Goal: Task Accomplishment & Management: Manage account settings

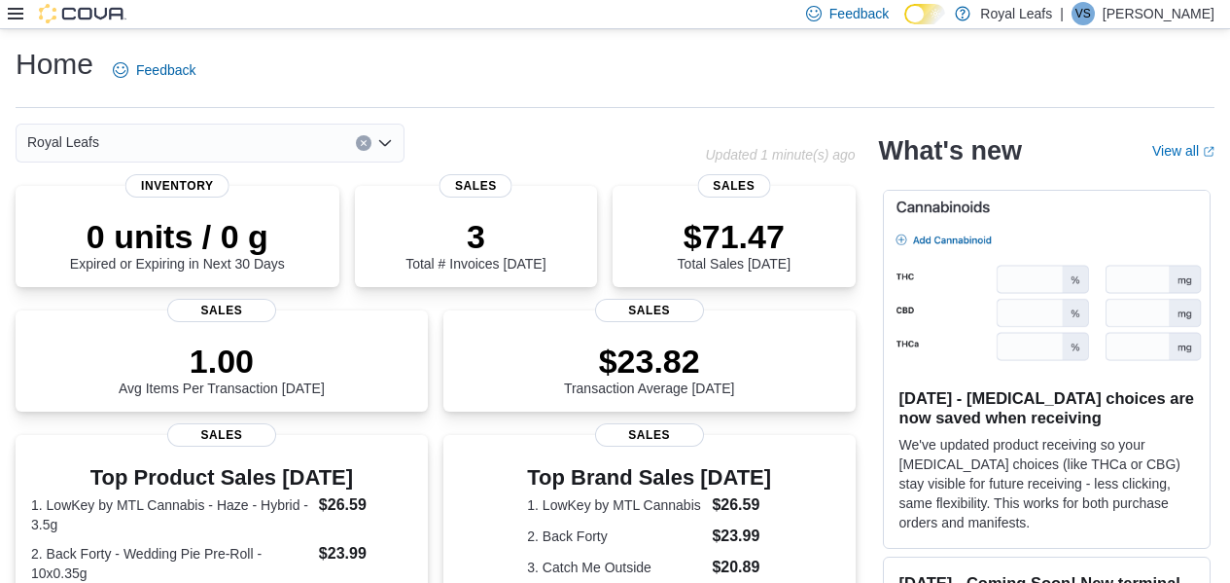
click at [17, 18] on icon at bounding box center [16, 14] width 16 height 16
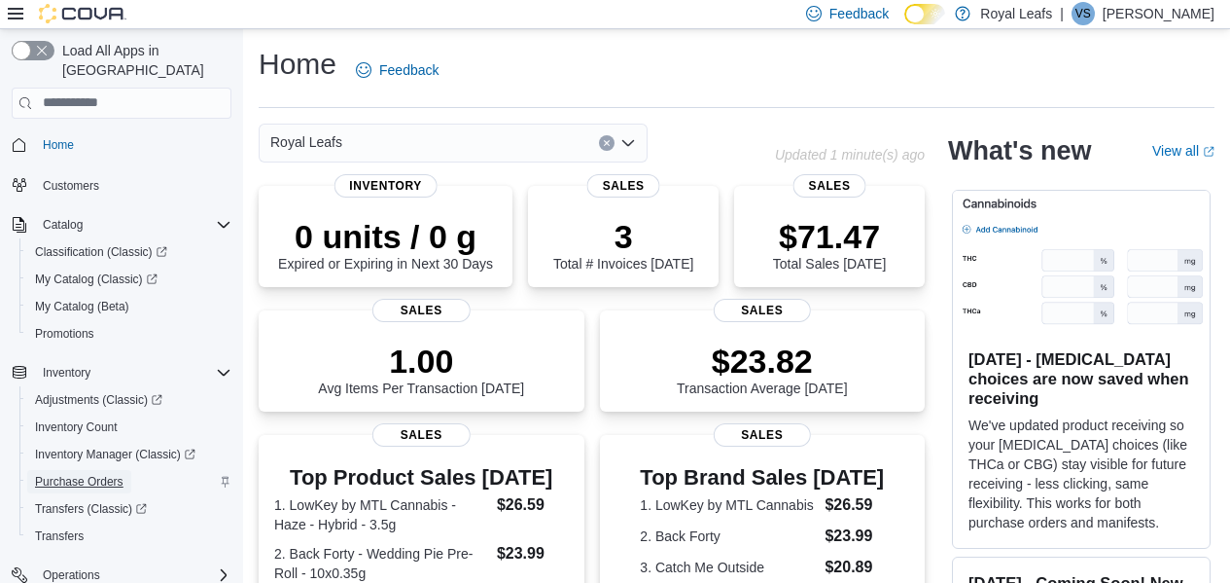
click at [131, 470] on link "Purchase Orders" at bounding box center [79, 481] width 104 height 23
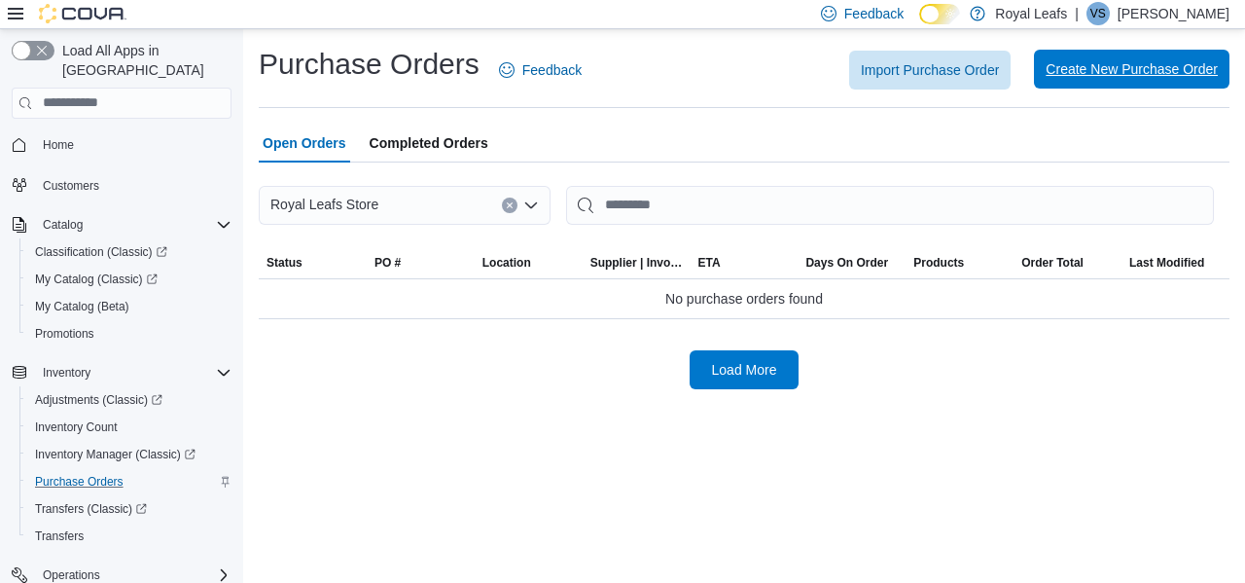
click at [1134, 81] on span "Create New Purchase Order" at bounding box center [1132, 69] width 172 height 39
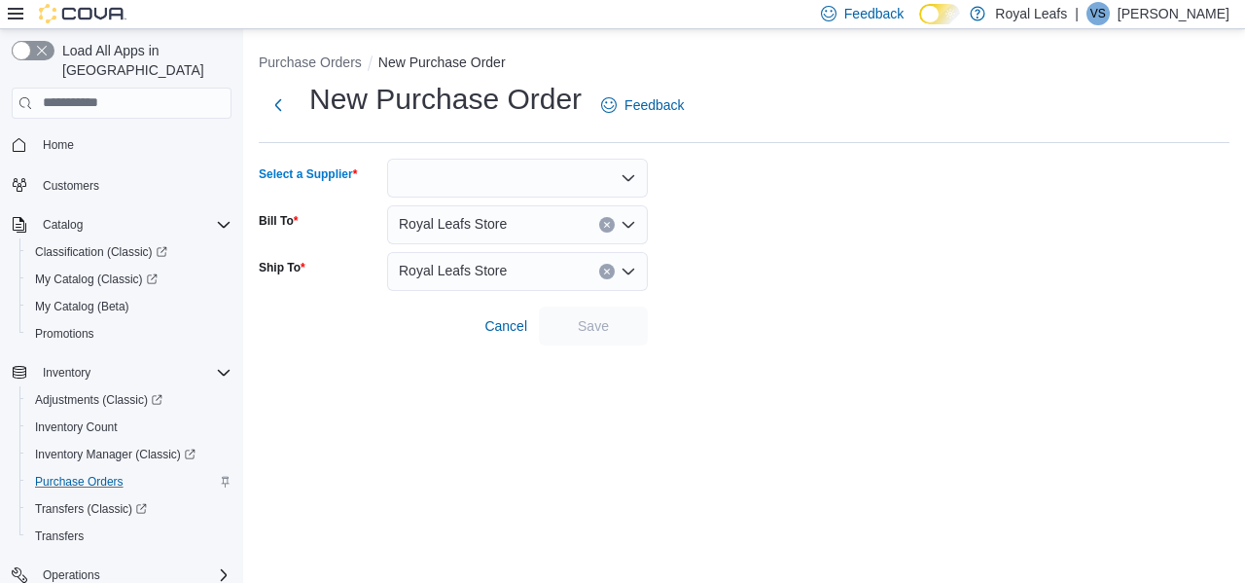
click at [559, 168] on div at bounding box center [517, 178] width 261 height 39
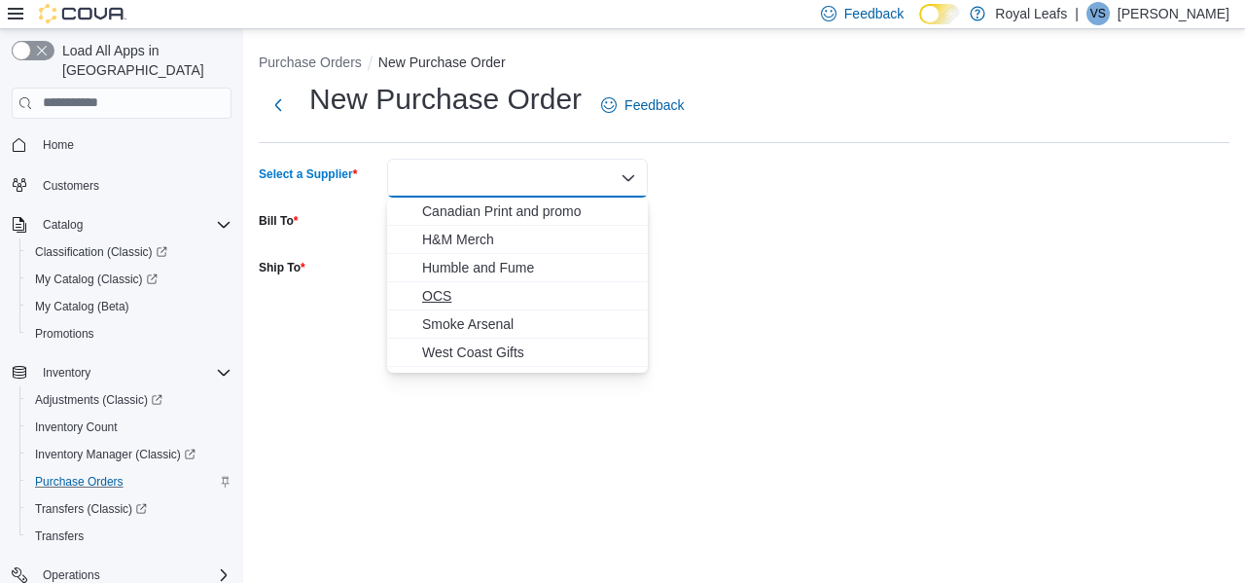
click at [548, 293] on span "OCS" at bounding box center [529, 295] width 214 height 19
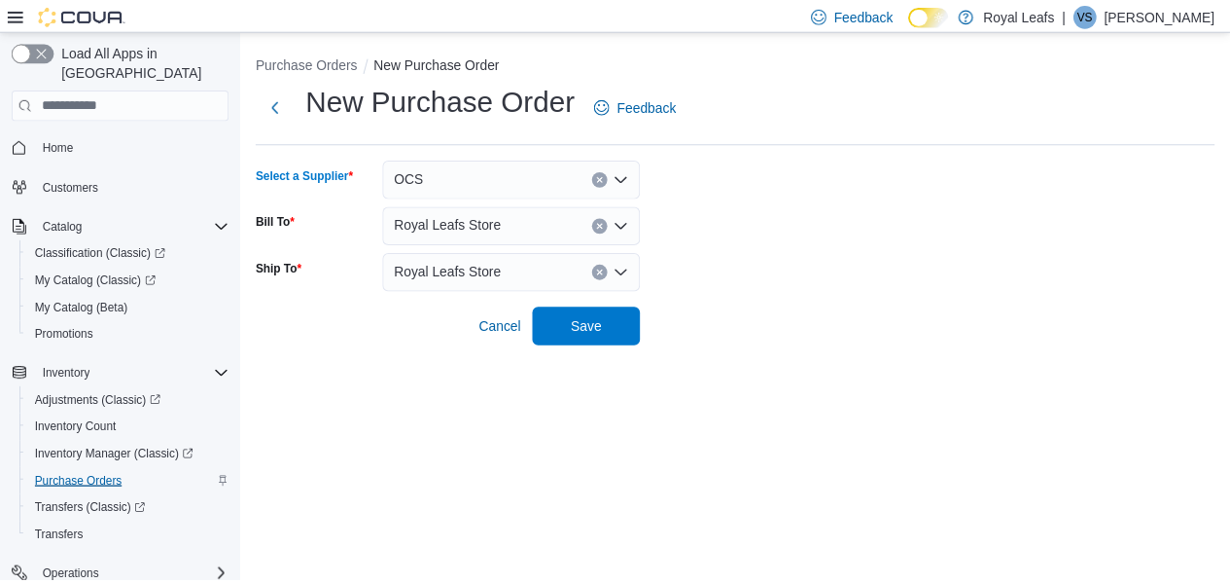
scroll to position [186, 0]
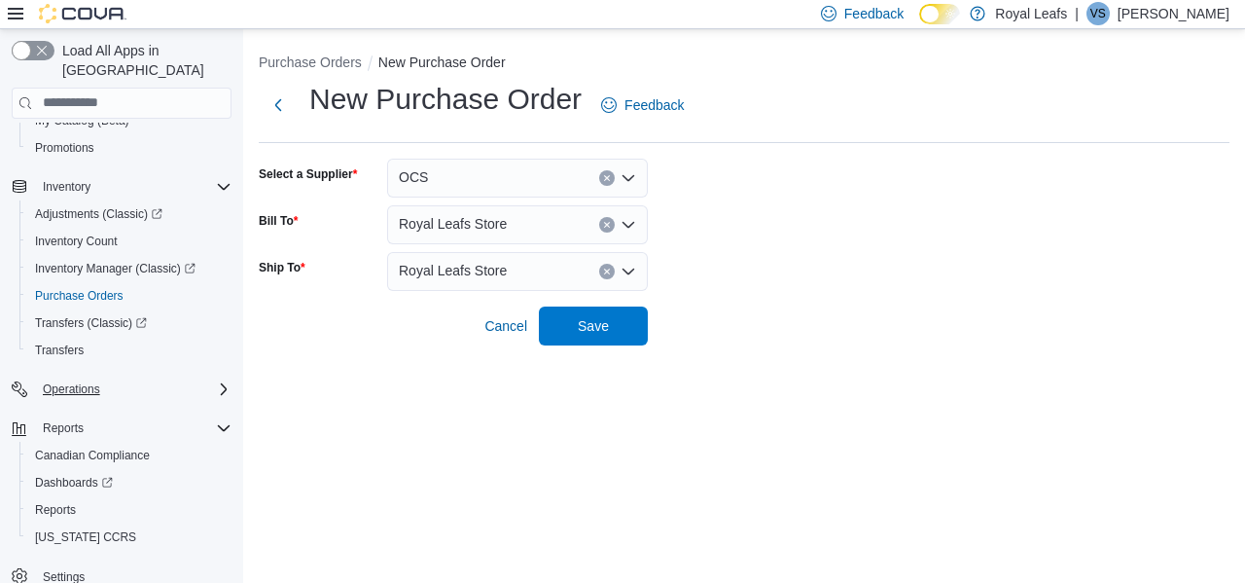
click at [172, 377] on div "Operations" at bounding box center [133, 388] width 196 height 23
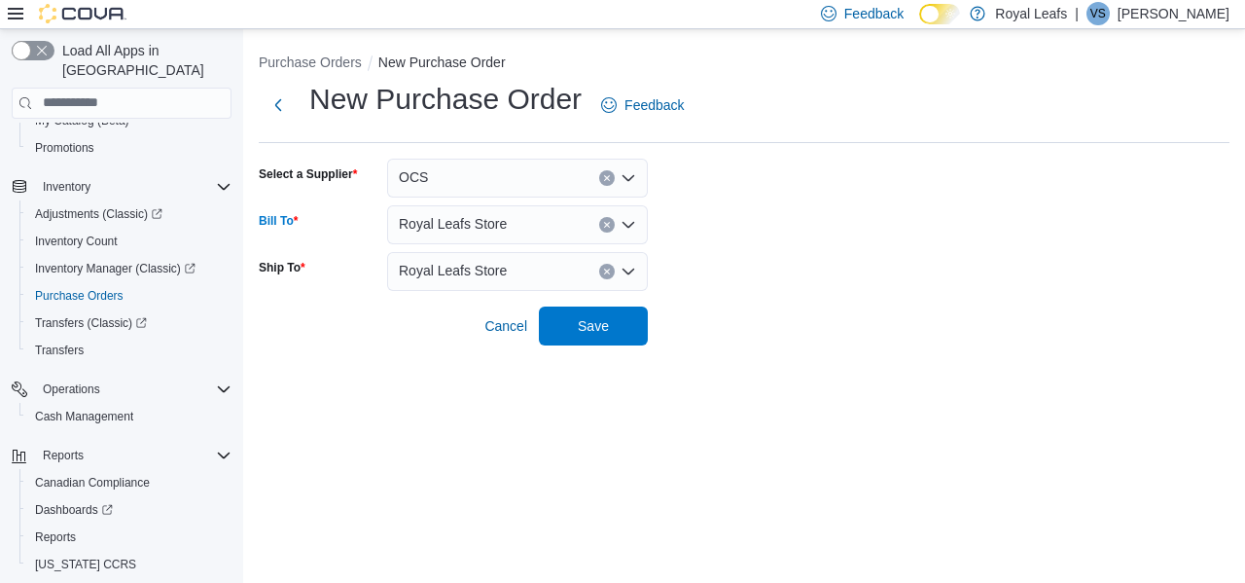
click at [642, 225] on div "Royal Leafs Store" at bounding box center [517, 224] width 261 height 39
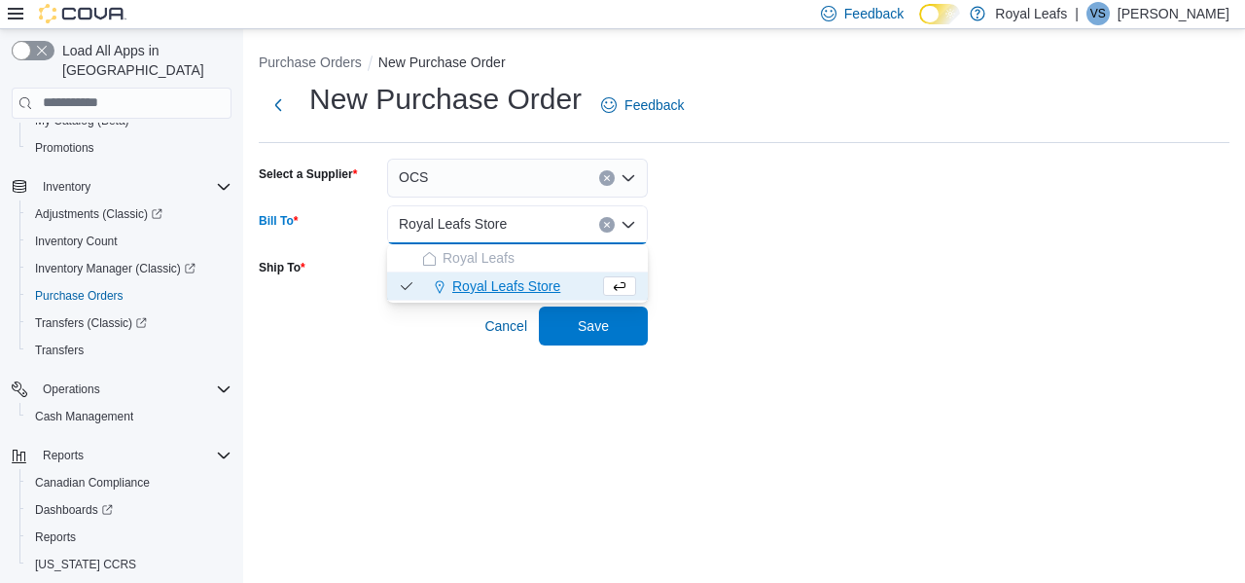
click at [632, 222] on icon "Close list of options" at bounding box center [629, 225] width 16 height 16
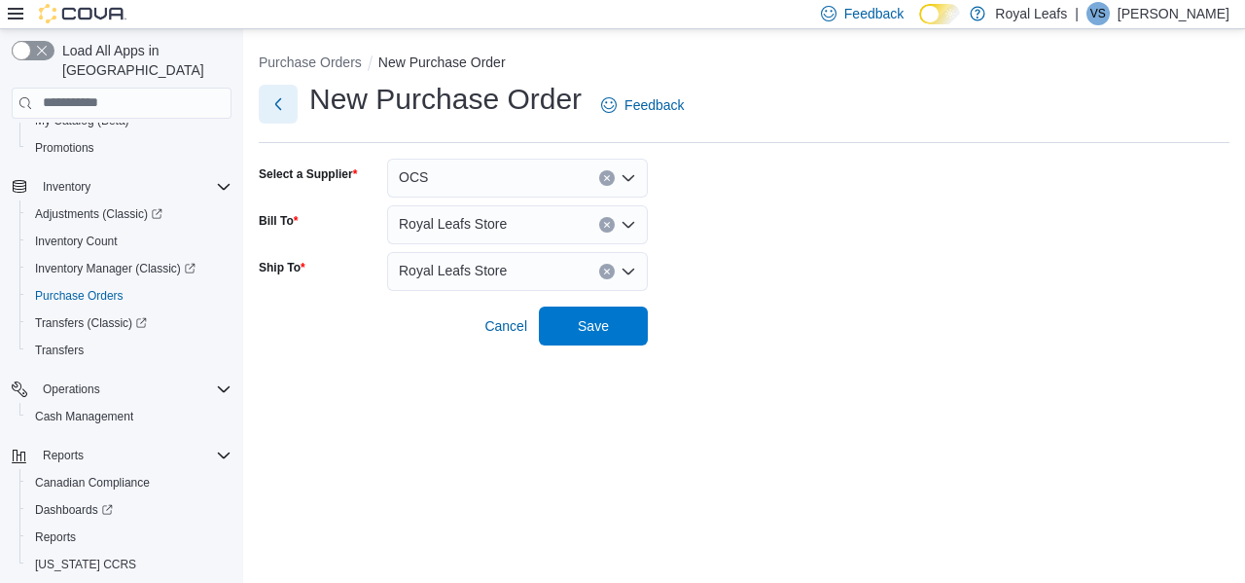
click at [280, 99] on button "Next" at bounding box center [278, 104] width 39 height 39
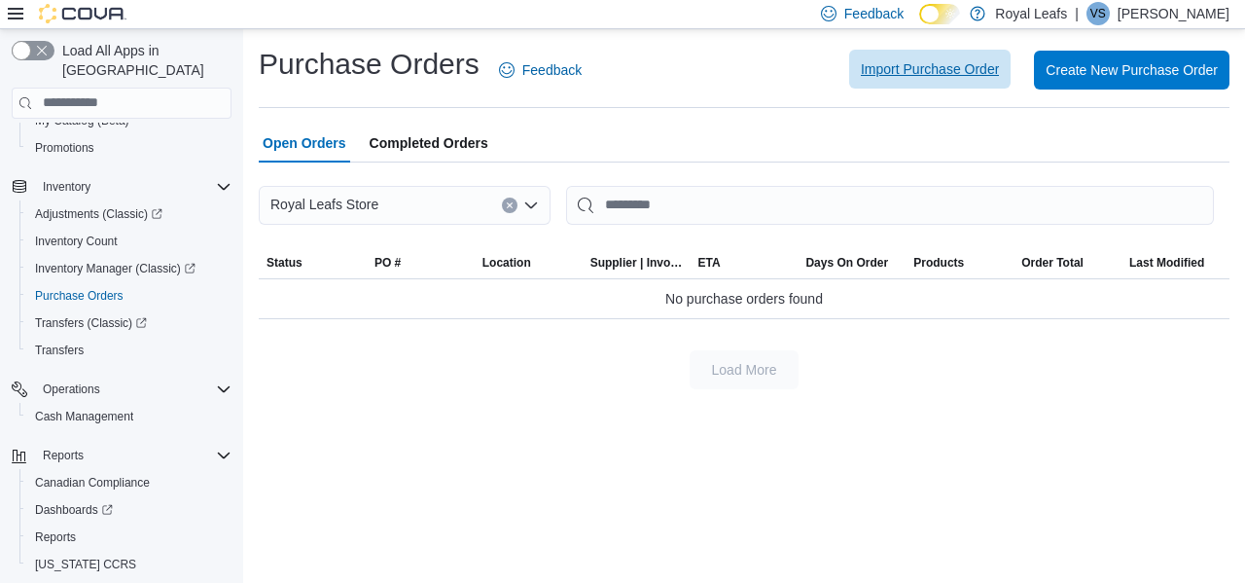
click at [924, 86] on span "Import Purchase Order" at bounding box center [930, 69] width 138 height 39
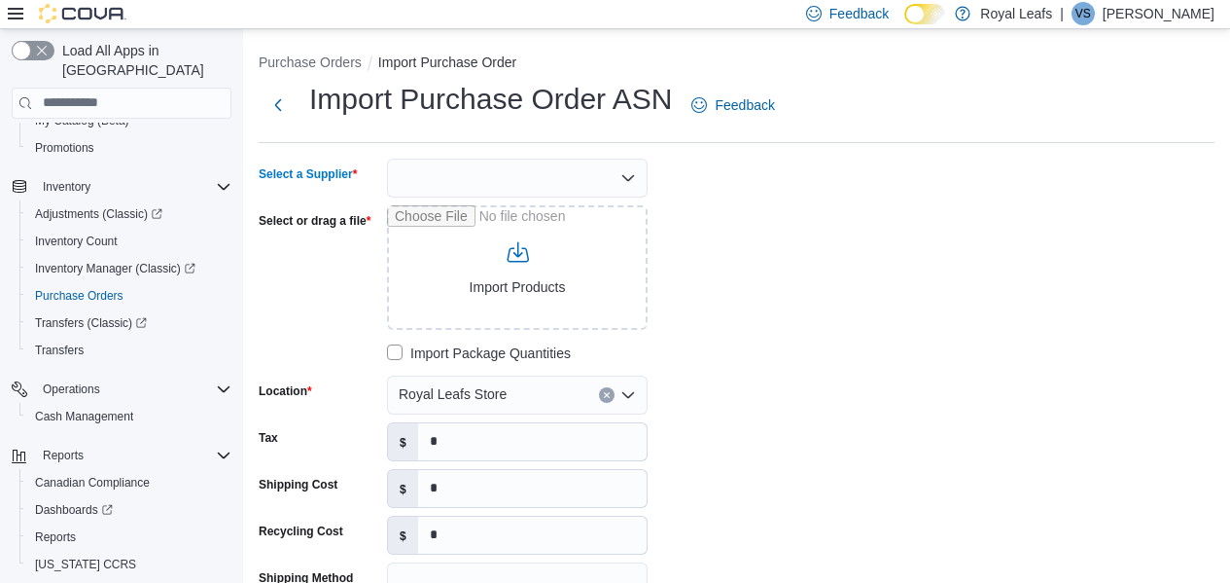
click at [528, 187] on div at bounding box center [517, 178] width 261 height 39
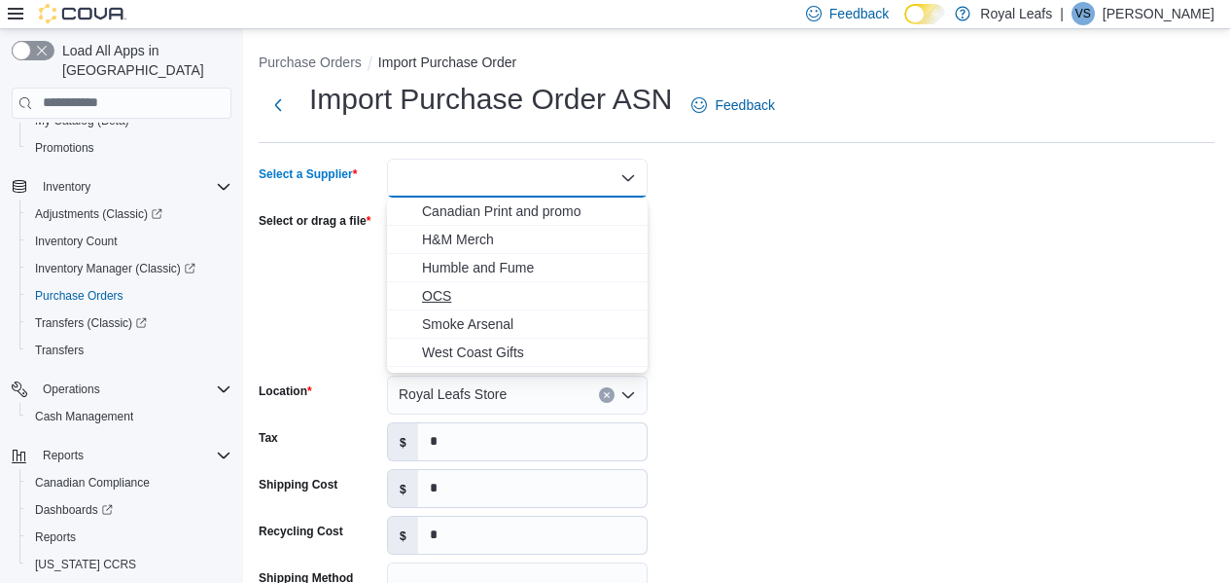
click at [468, 291] on span "OCS" at bounding box center [529, 295] width 214 height 19
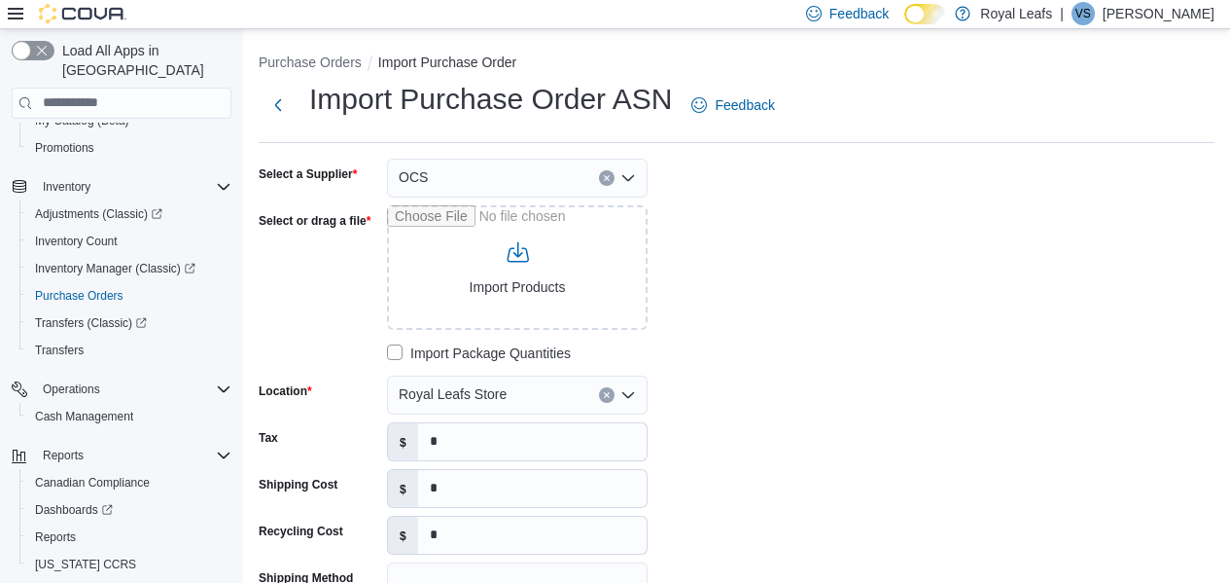
click at [877, 556] on div "Select a Supplier OCS Select or drag a file Import Products Import Package Quan…" at bounding box center [737, 450] width 956 height 583
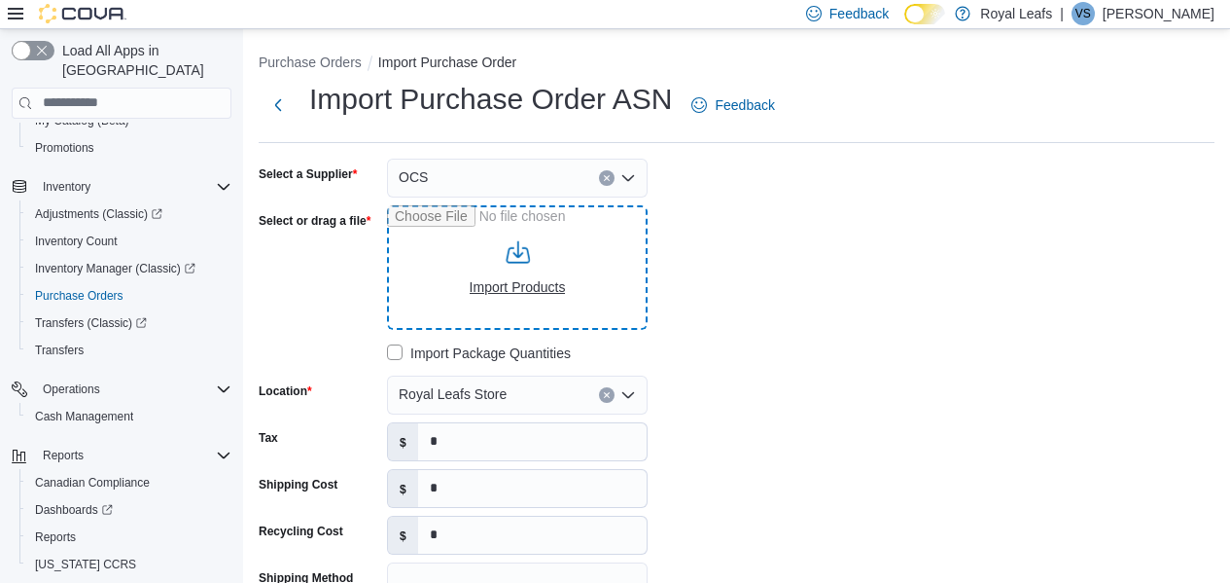
type input "**********"
click at [567, 276] on input "Select or drag a file" at bounding box center [517, 267] width 261 height 125
type input "**********"
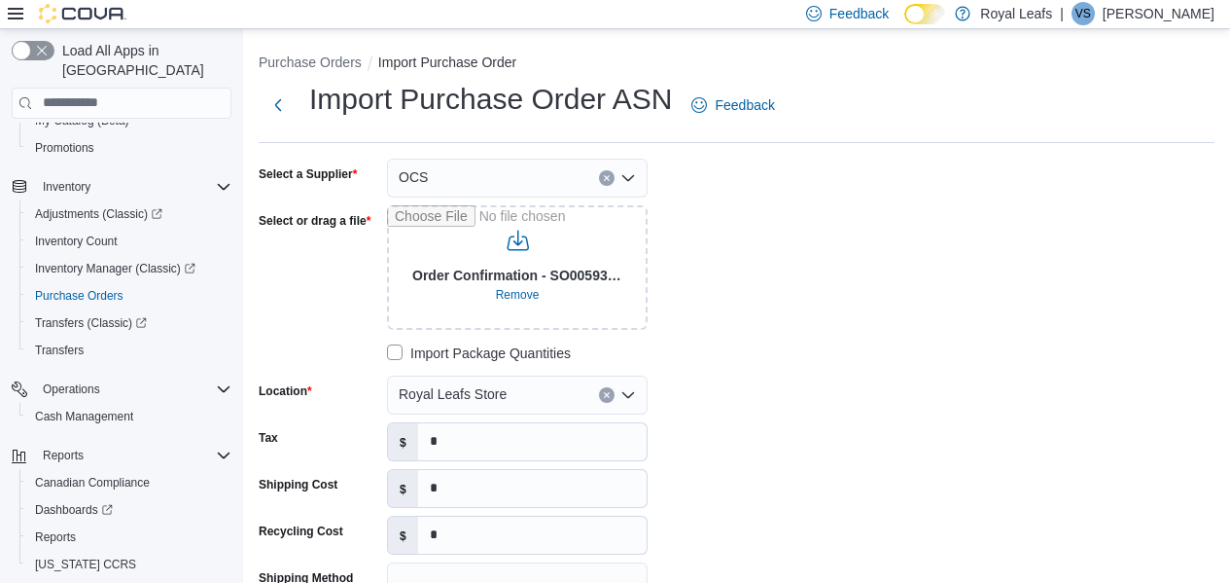
click at [918, 389] on div "**********" at bounding box center [737, 450] width 956 height 583
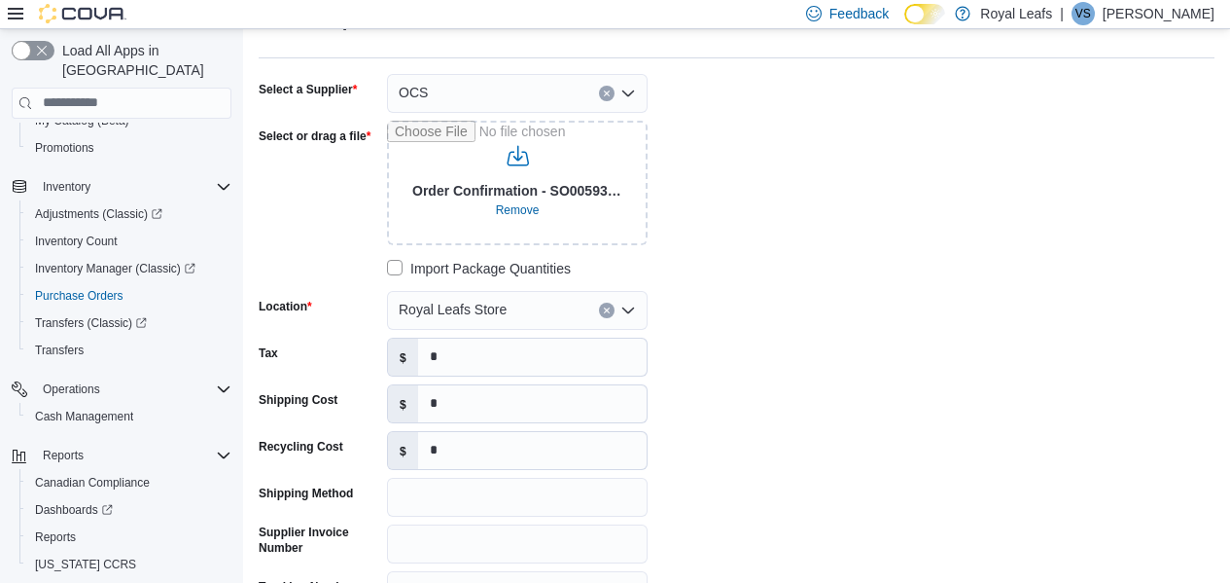
scroll to position [86, 0]
click at [550, 355] on input "*" at bounding box center [532, 356] width 229 height 37
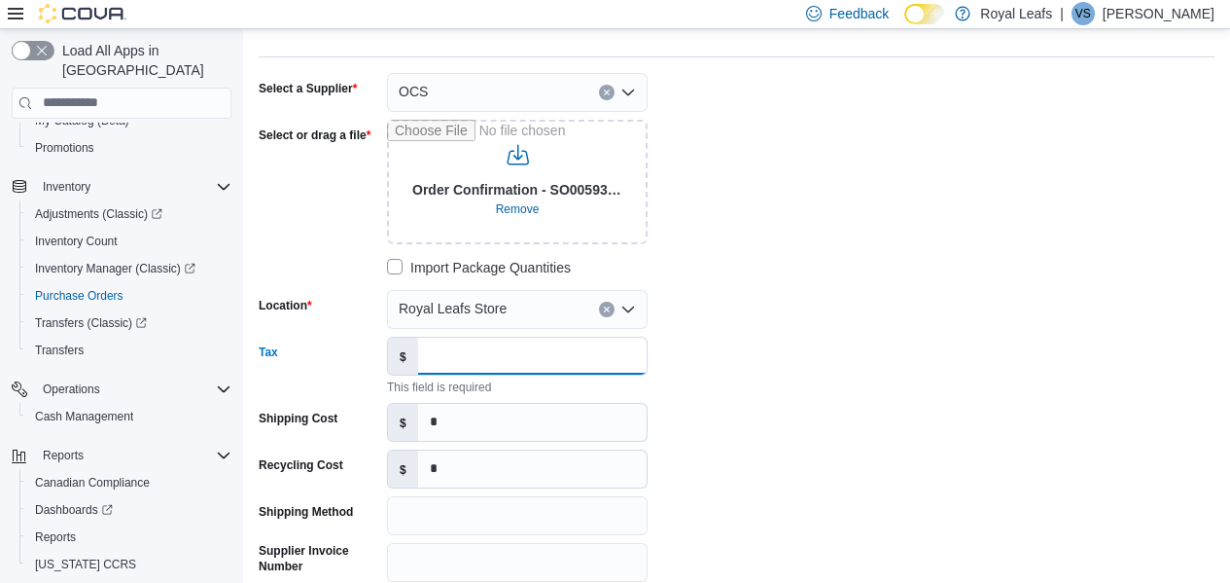
paste input "******"
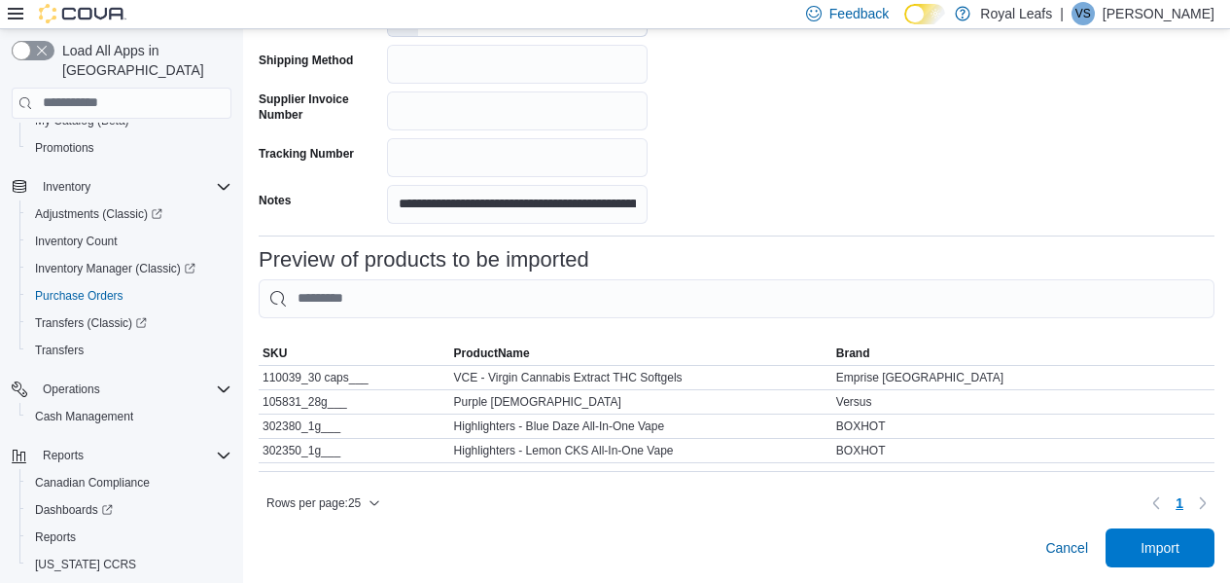
scroll to position [525, 0]
type input "******"
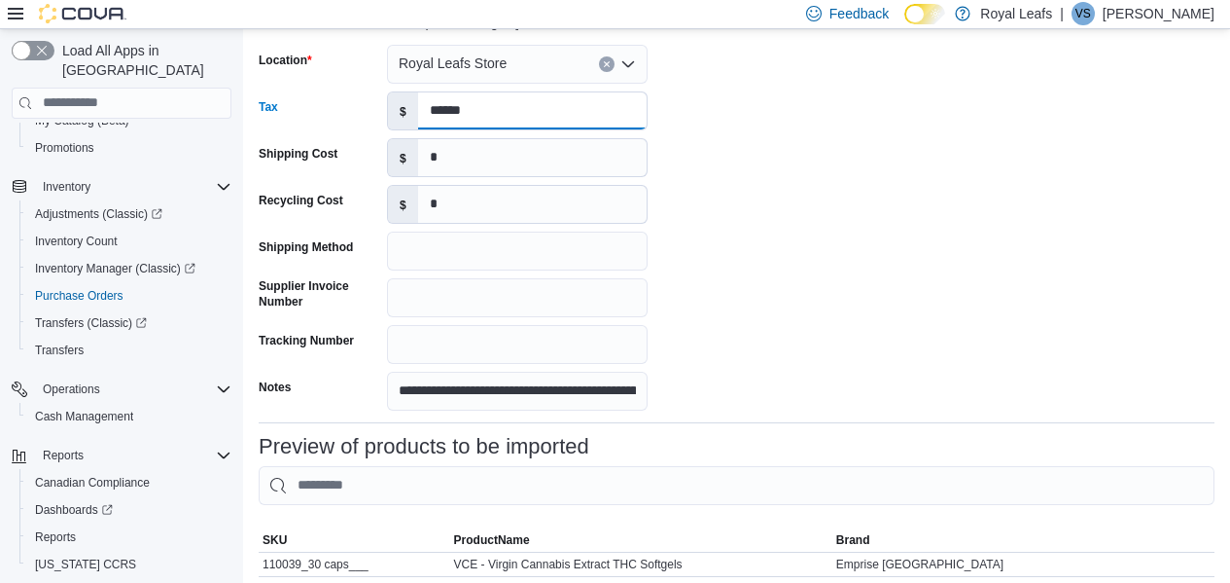
scroll to position [532, 0]
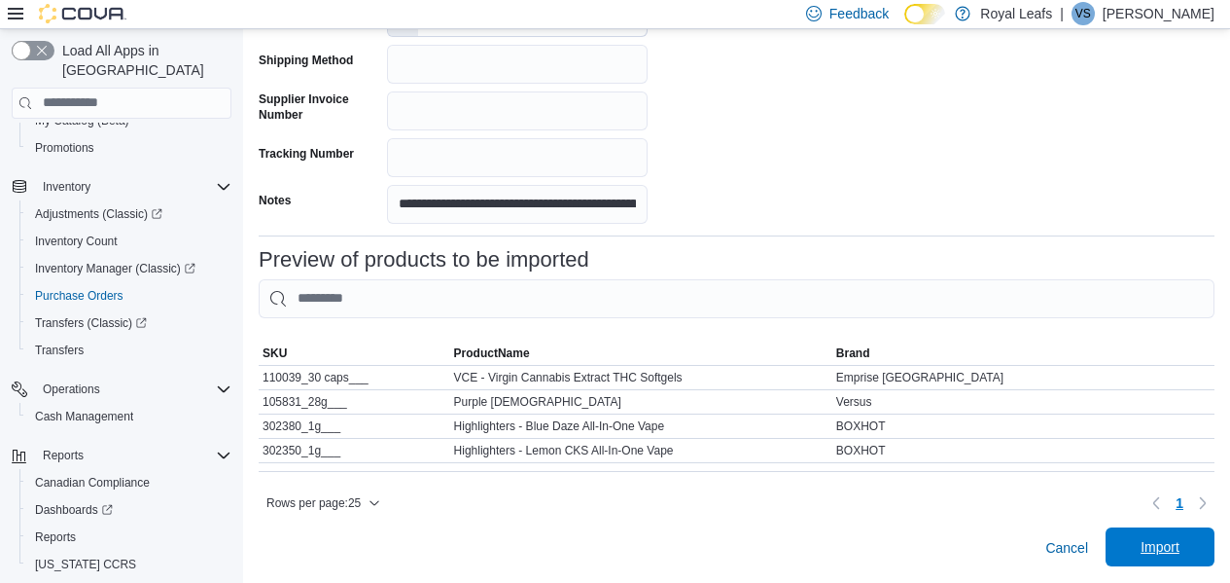
click at [1203, 552] on span "Import" at bounding box center [1161, 546] width 86 height 39
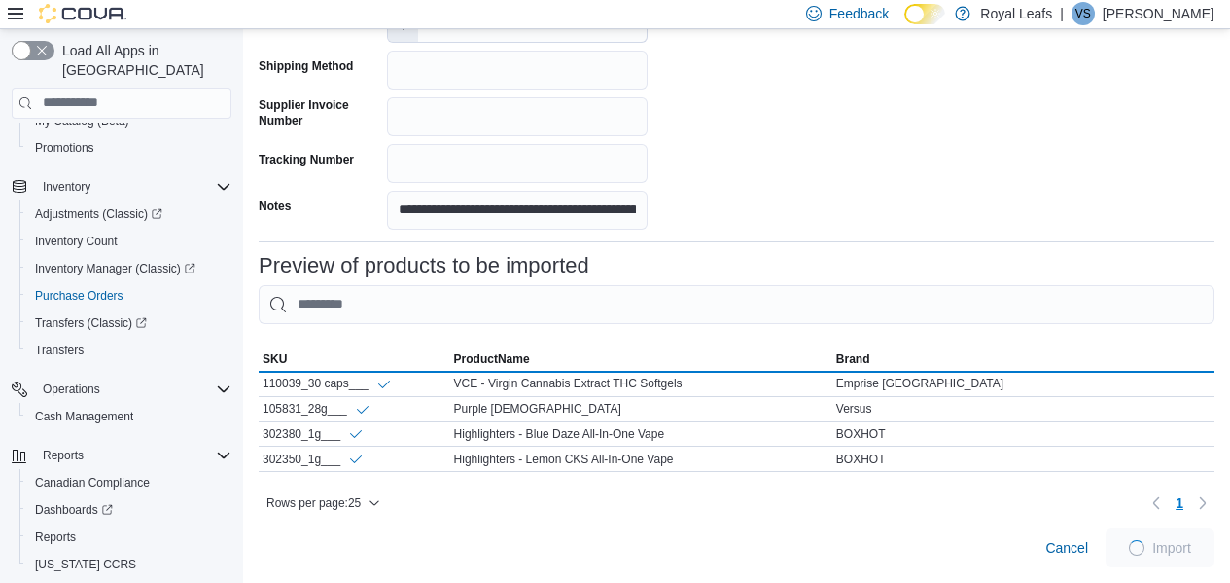
scroll to position [526, 0]
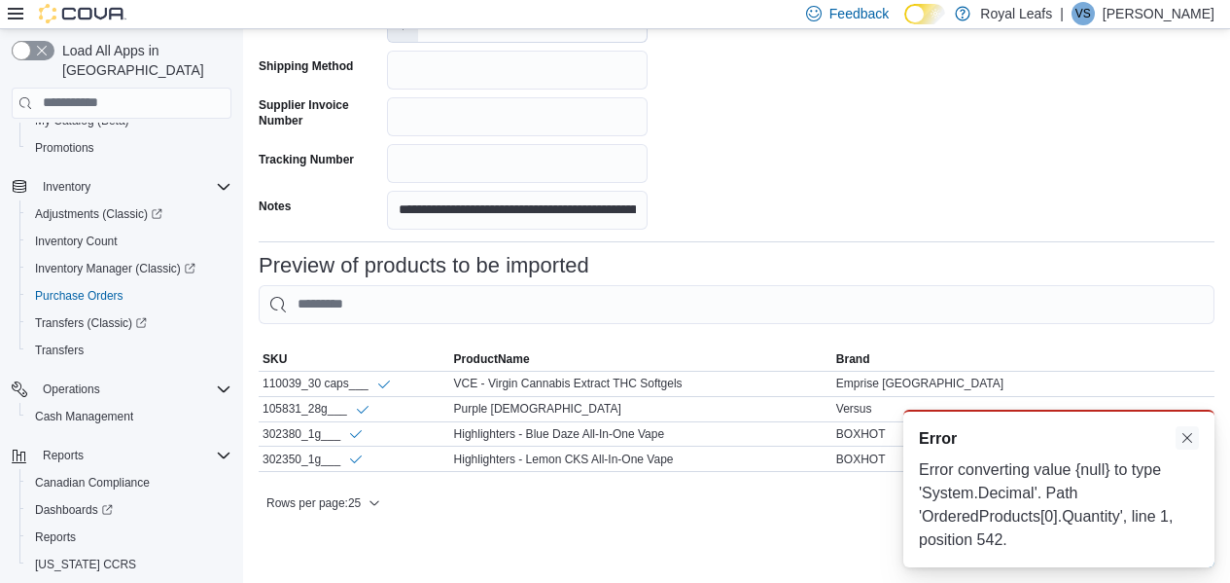
click at [1184, 442] on button "Dismiss toast" at bounding box center [1187, 437] width 23 height 23
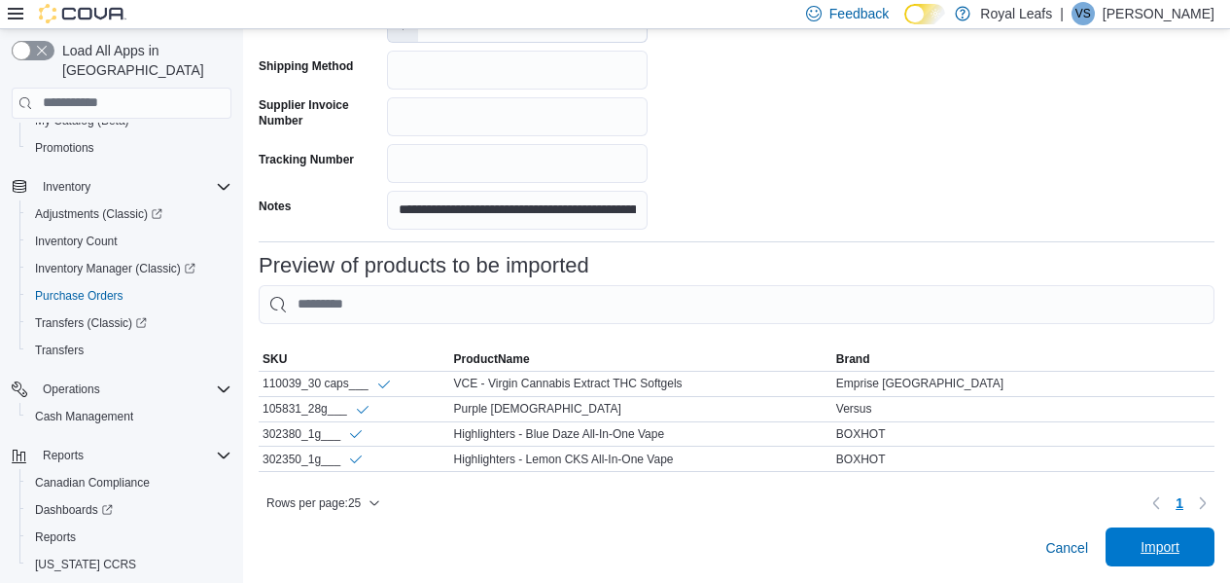
click at [1133, 550] on span "Import" at bounding box center [1161, 546] width 86 height 39
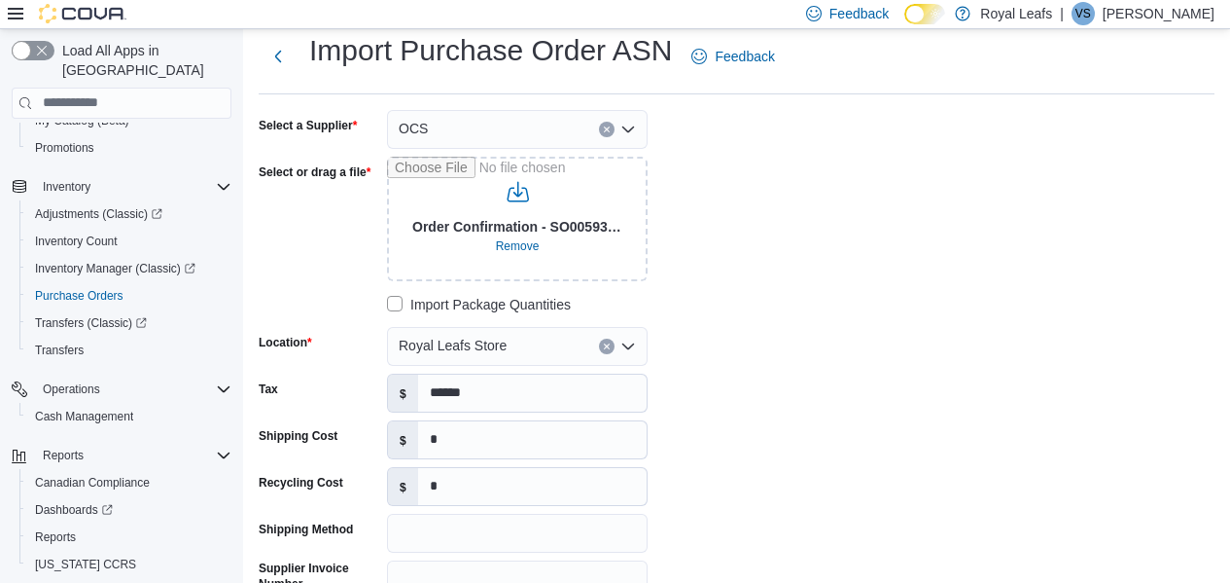
scroll to position [48, 0]
click at [519, 245] on span "Remove" at bounding box center [518, 247] width 44 height 16
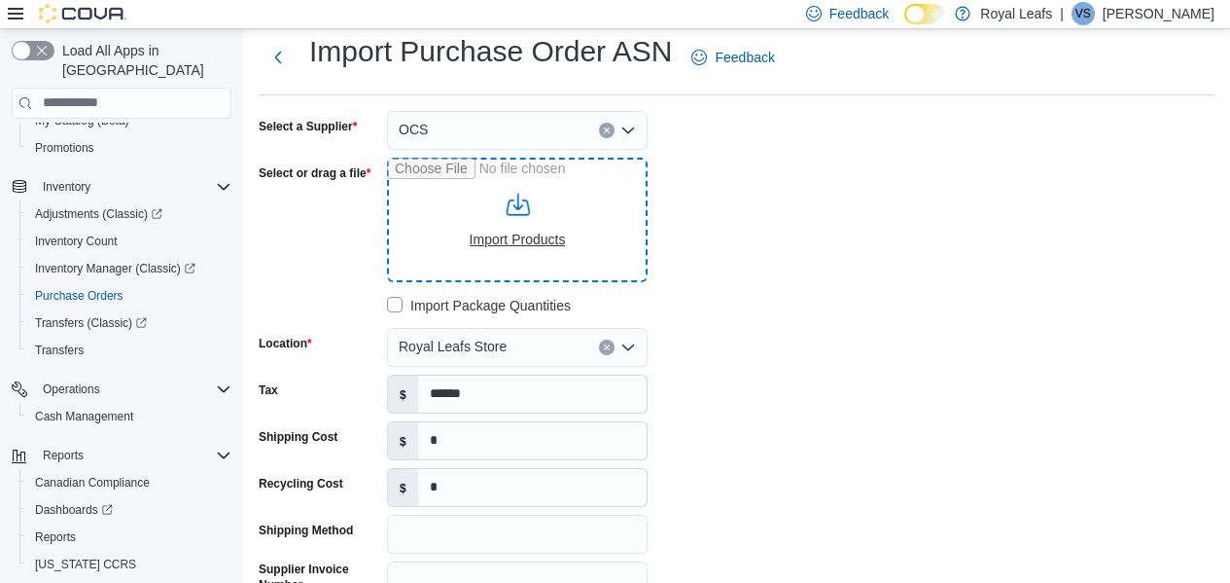
type input "**********"
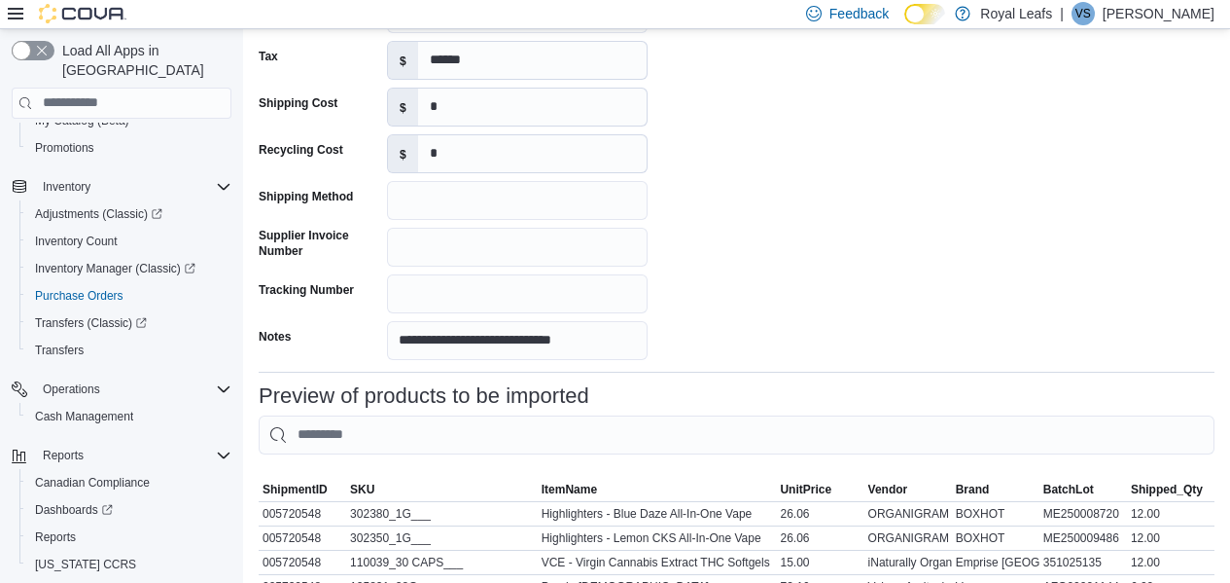
scroll to position [548, 0]
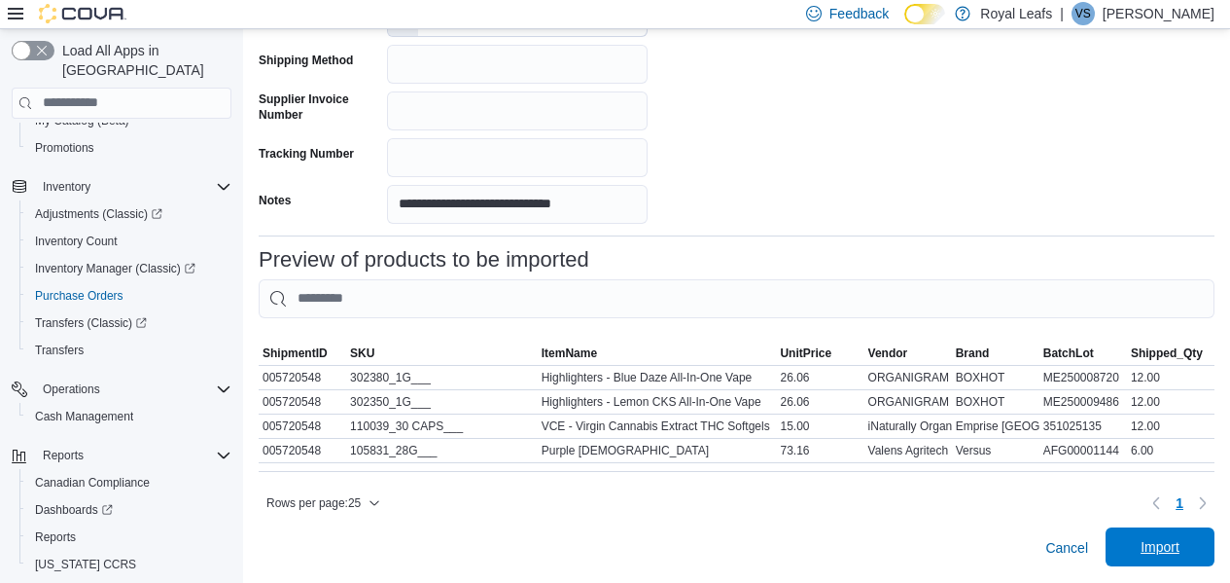
click at [1164, 551] on span "Import" at bounding box center [1160, 546] width 39 height 19
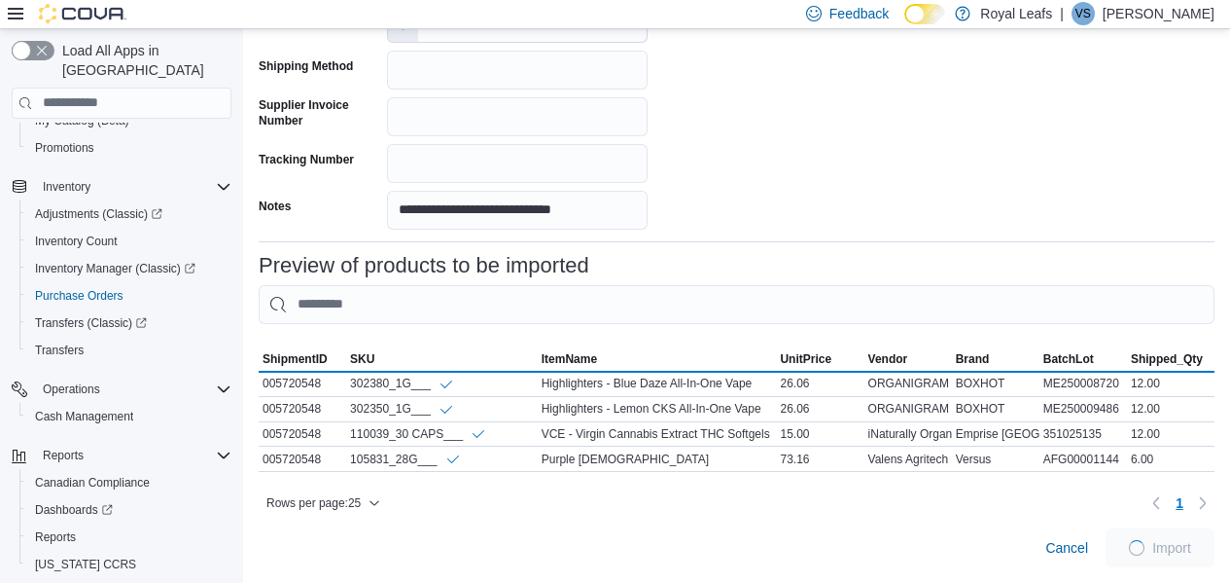
scroll to position [541, 0]
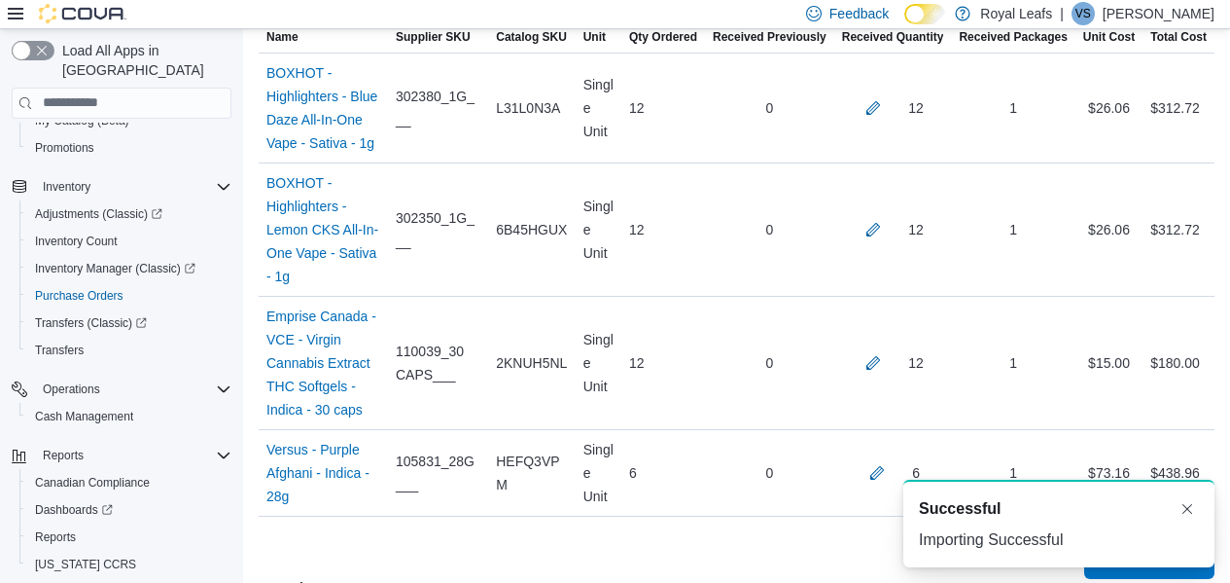
scroll to position [818, 0]
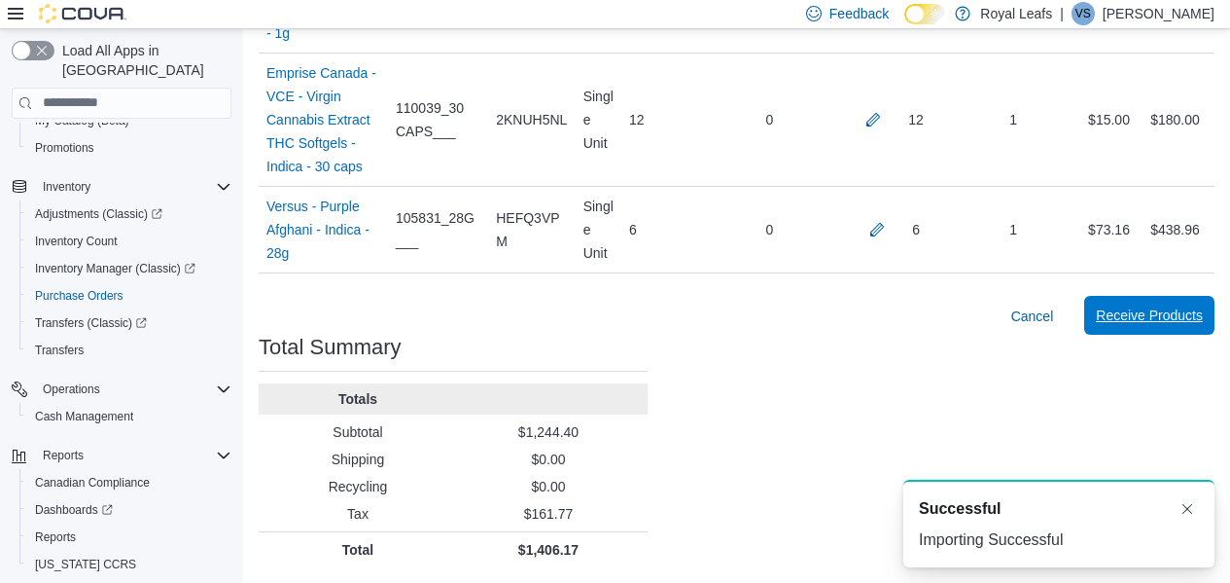
click at [1176, 307] on span "Receive Products" at bounding box center [1149, 314] width 107 height 19
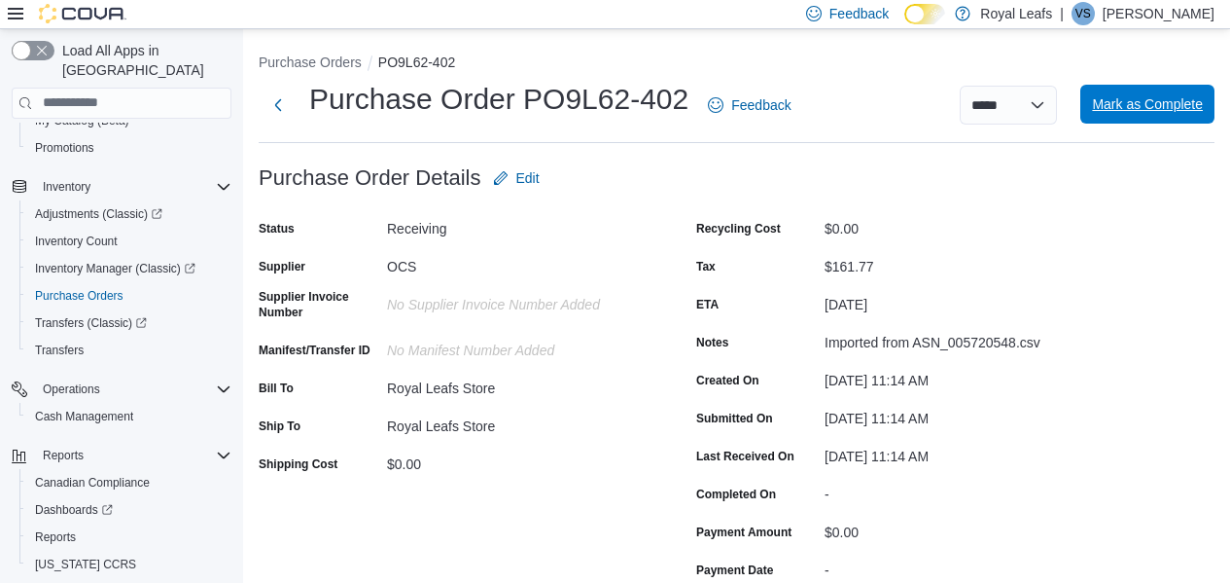
click at [1135, 105] on span "Mark as Complete" at bounding box center [1147, 103] width 111 height 19
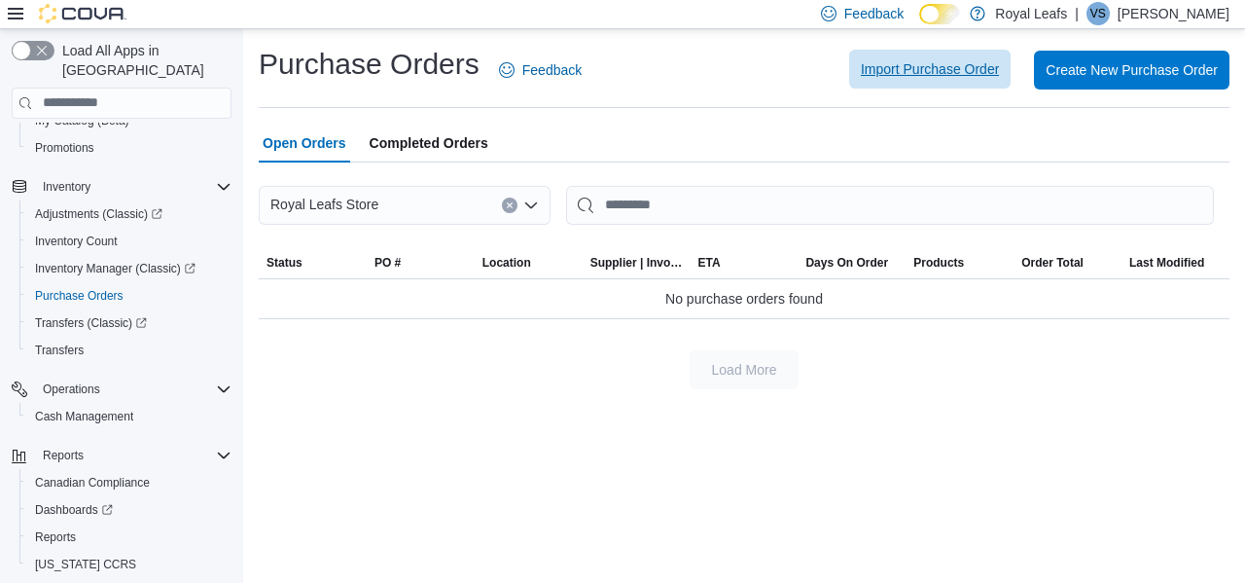
click at [907, 68] on span "Import Purchase Order" at bounding box center [930, 68] width 138 height 19
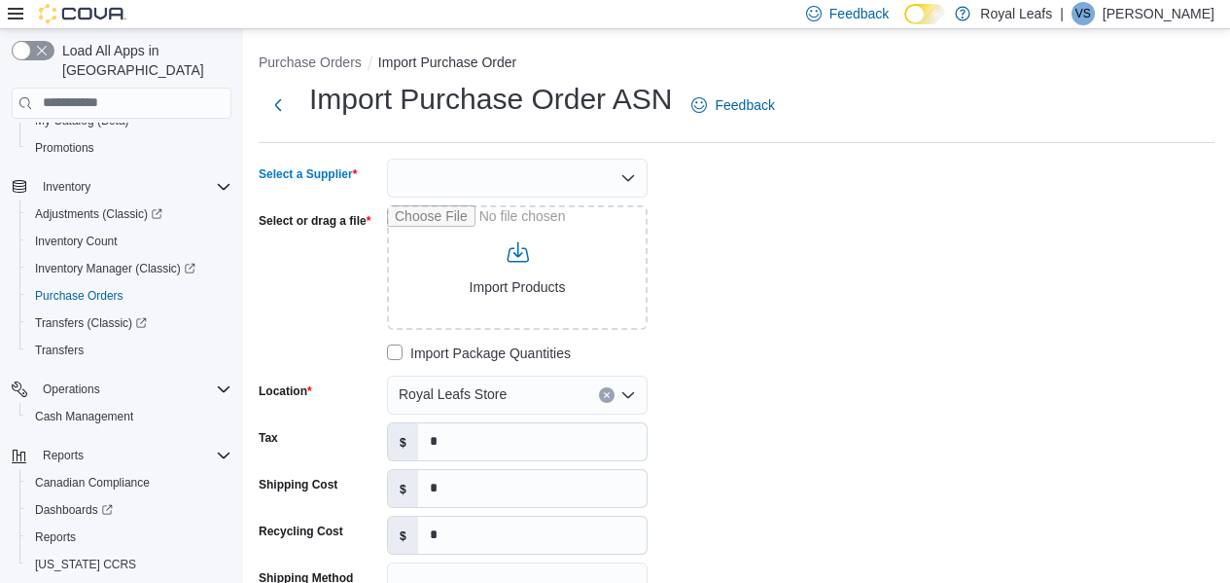
click at [582, 192] on div at bounding box center [517, 178] width 261 height 39
drag, startPoint x: 132, startPoint y: 170, endPoint x: 963, endPoint y: 393, distance: 860.0
click at [132, 175] on div "Inventory" at bounding box center [133, 186] width 196 height 23
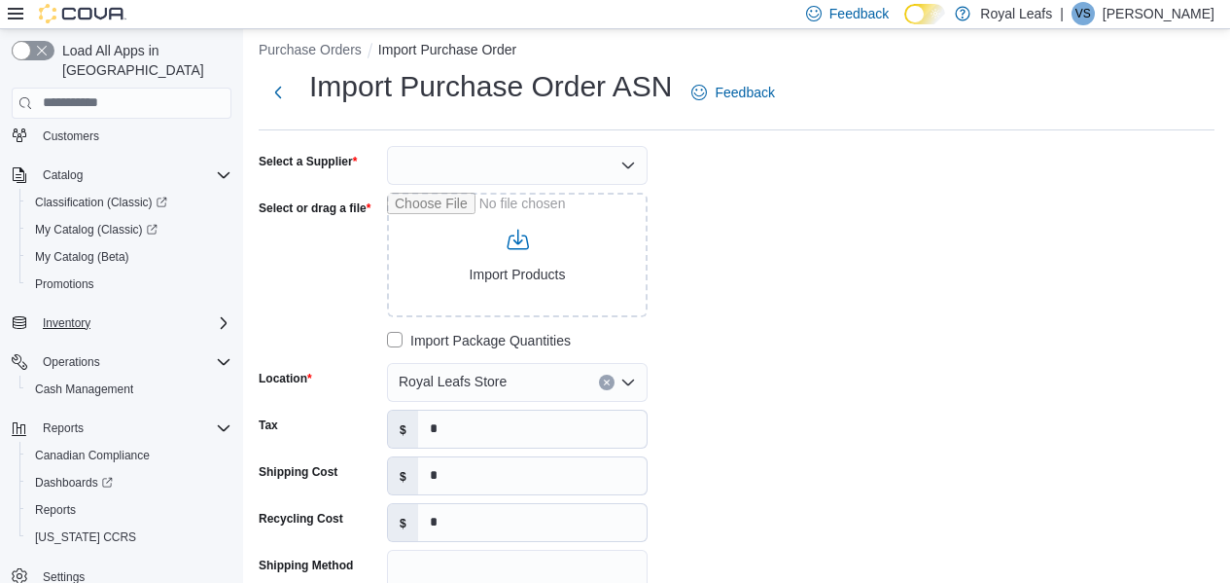
scroll to position [14, 0]
click at [516, 156] on div at bounding box center [517, 164] width 261 height 39
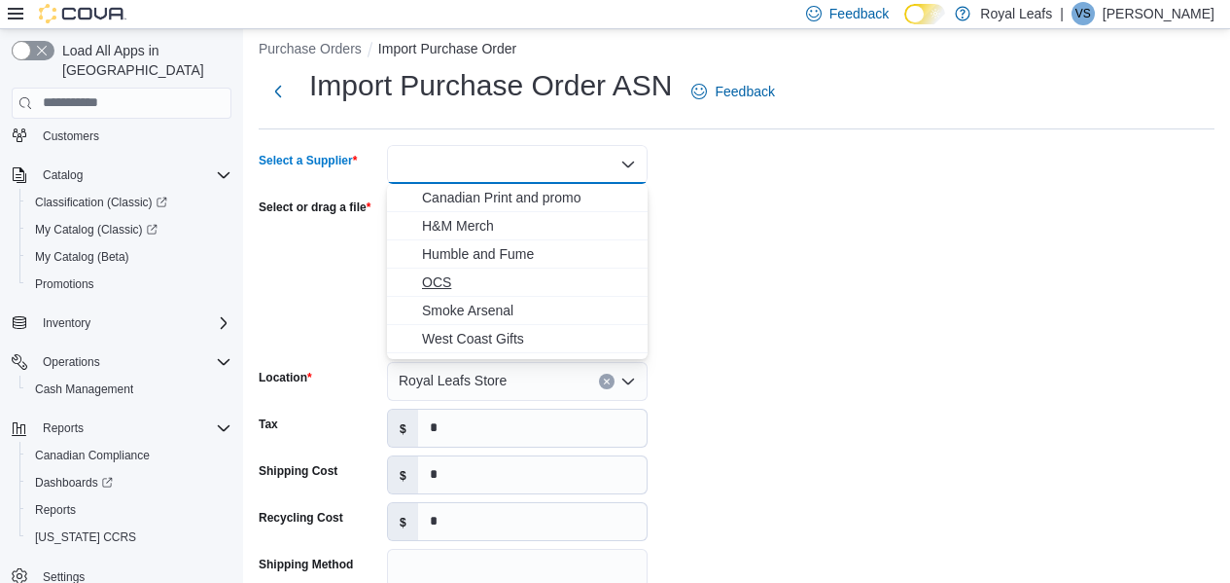
click at [522, 279] on span "OCS" at bounding box center [529, 281] width 214 height 19
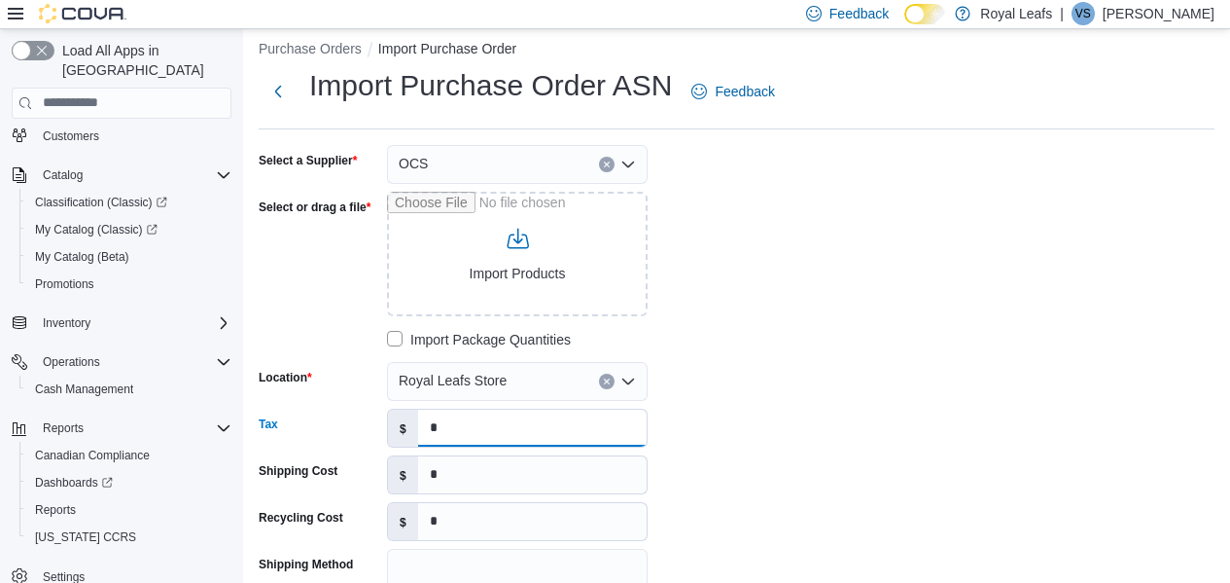
click at [529, 427] on input "*" at bounding box center [532, 427] width 229 height 37
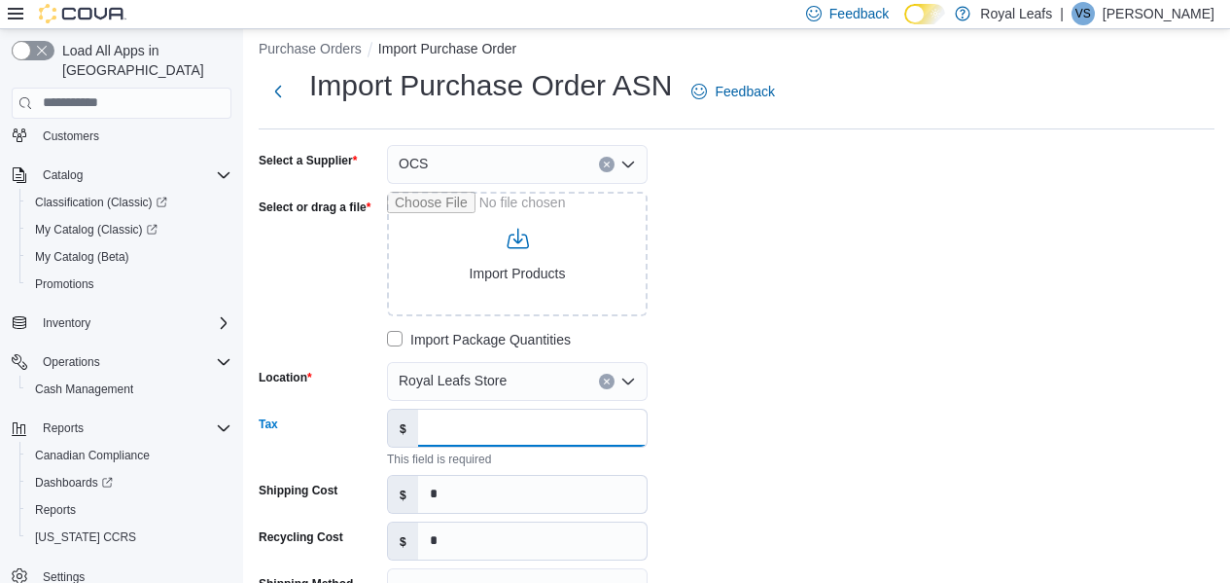
paste input "******"
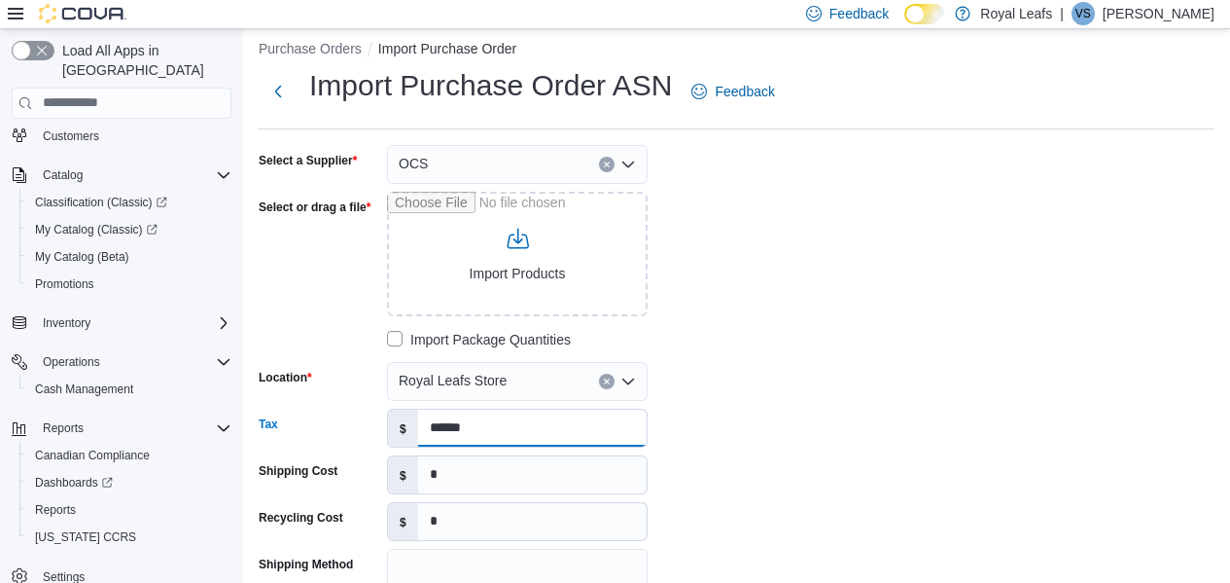
type input "******"
type input "**********"
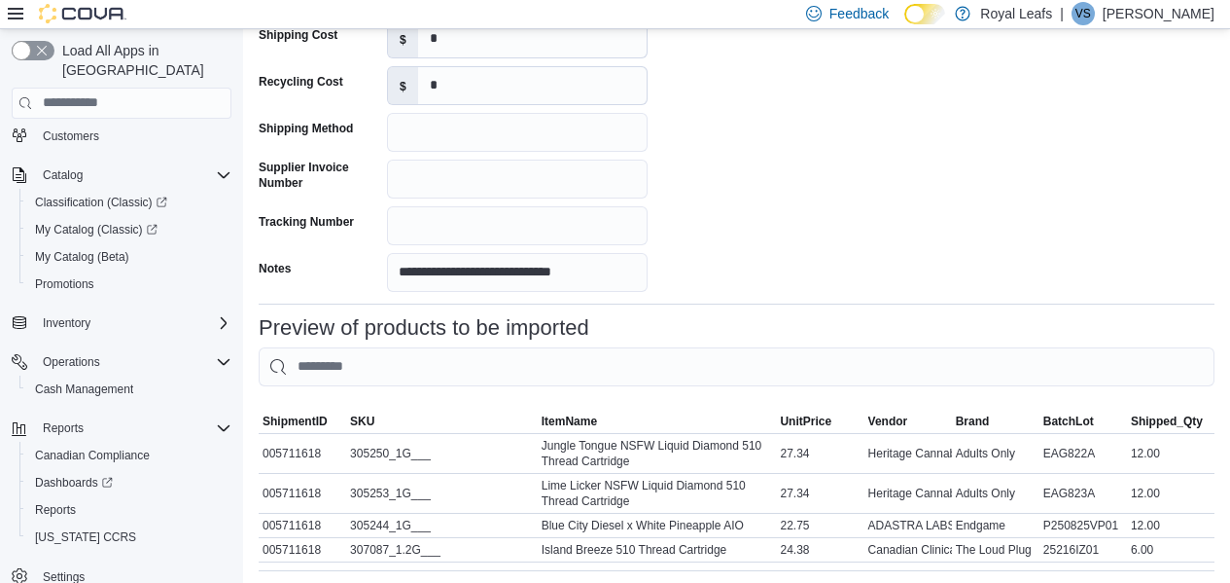
scroll to position [563, 0]
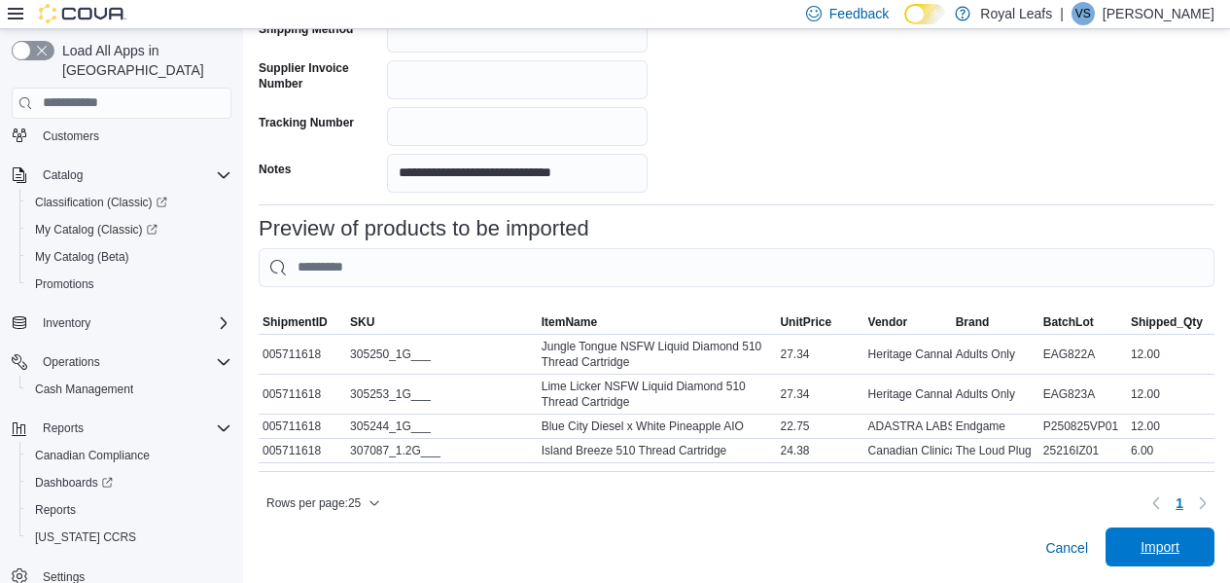
click at [1180, 546] on span "Import" at bounding box center [1160, 546] width 39 height 19
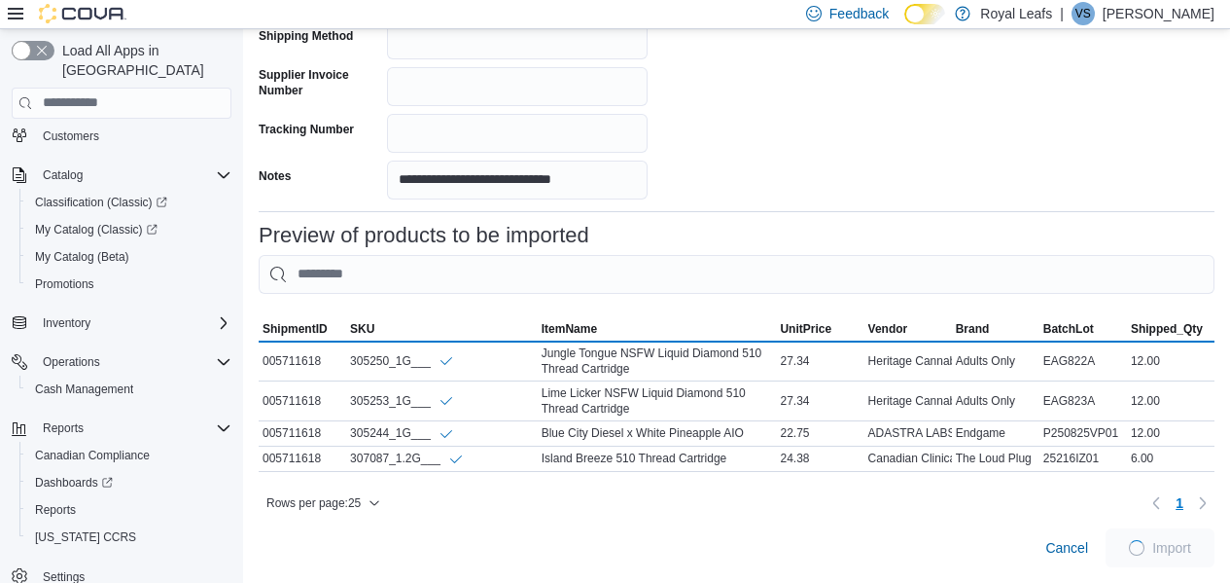
scroll to position [555, 0]
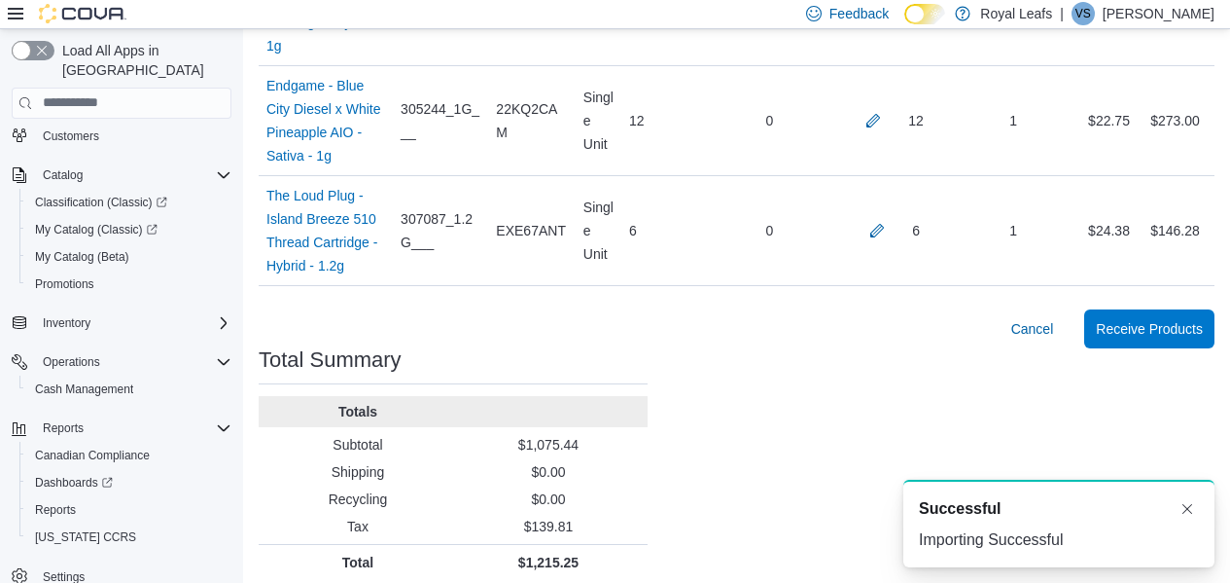
scroll to position [865, 0]
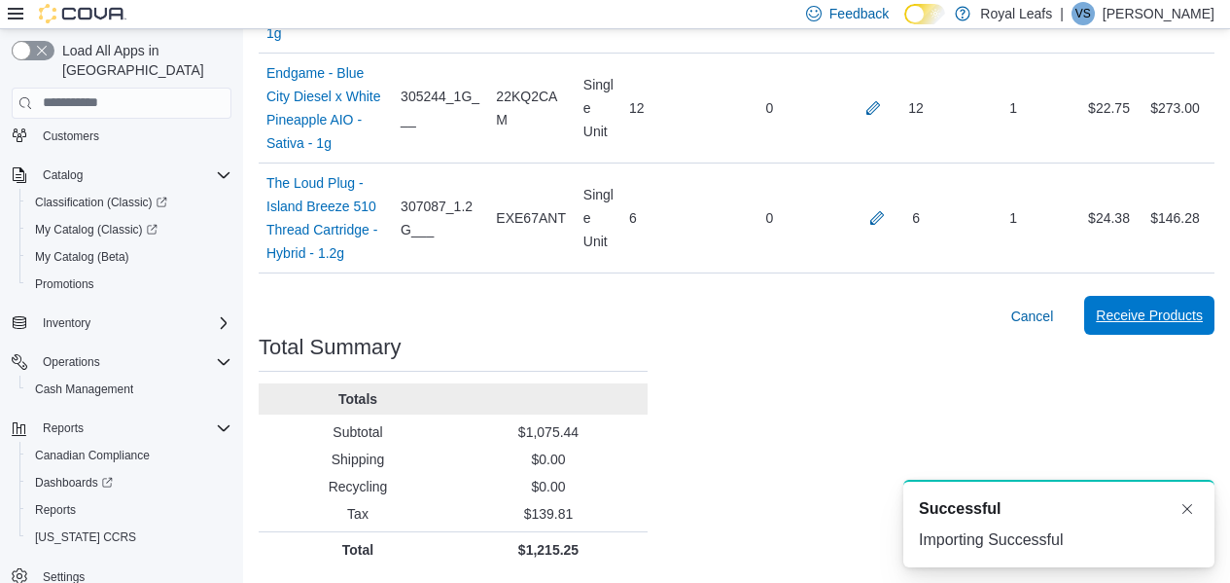
click at [1203, 322] on span "Receive Products" at bounding box center [1149, 314] width 107 height 19
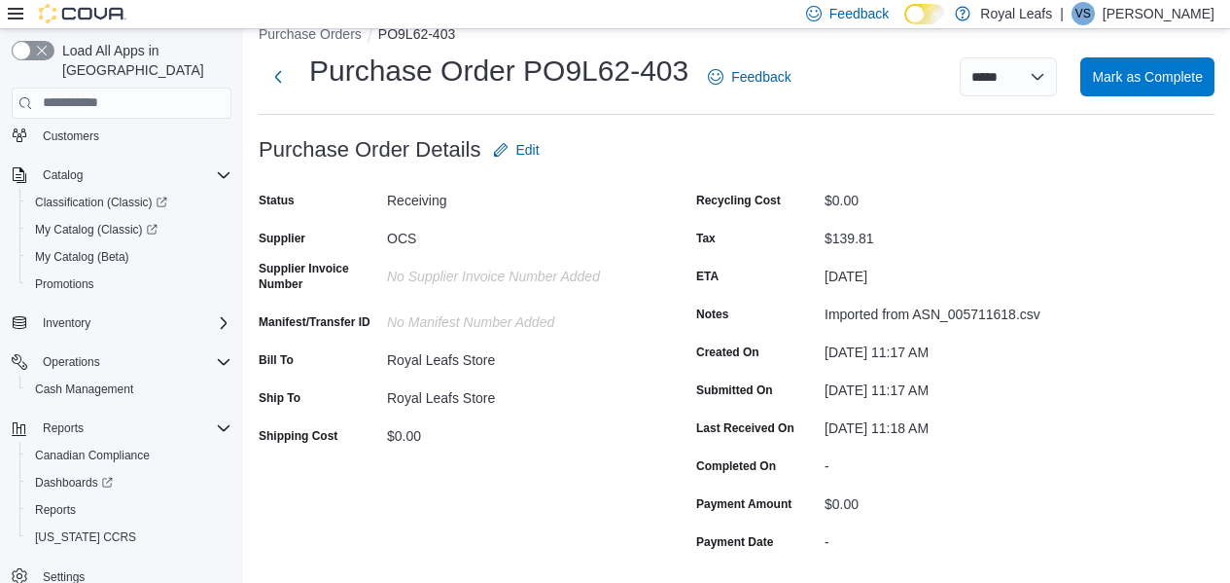
scroll to position [27, 0]
click at [1138, 72] on span "Mark as Complete" at bounding box center [1147, 76] width 111 height 19
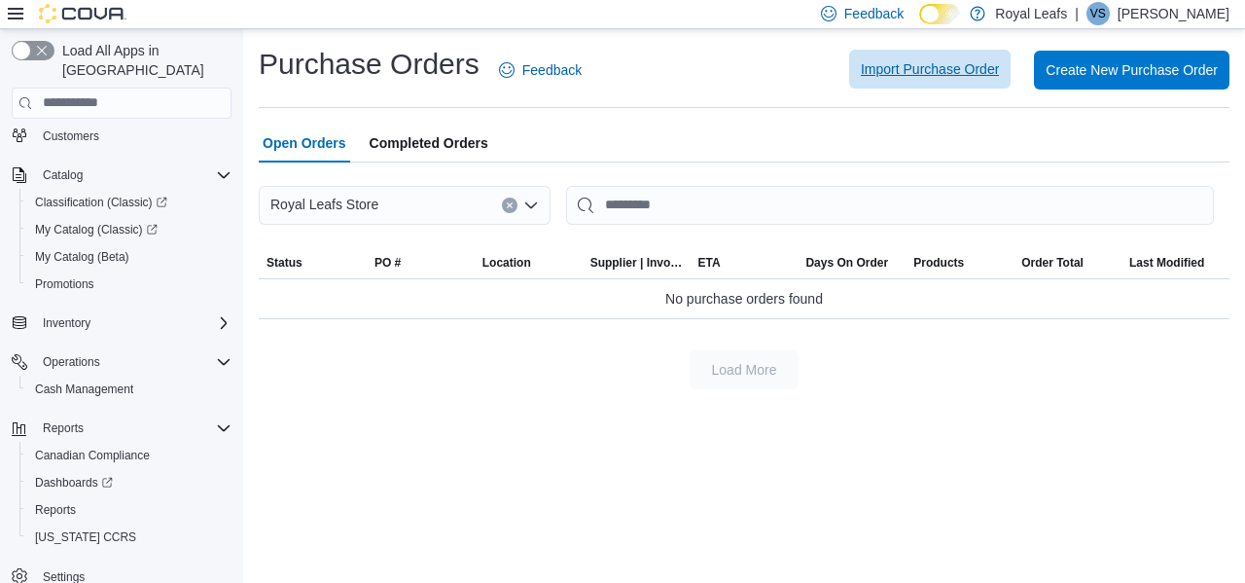
click at [861, 73] on span "Import Purchase Order" at bounding box center [930, 68] width 138 height 19
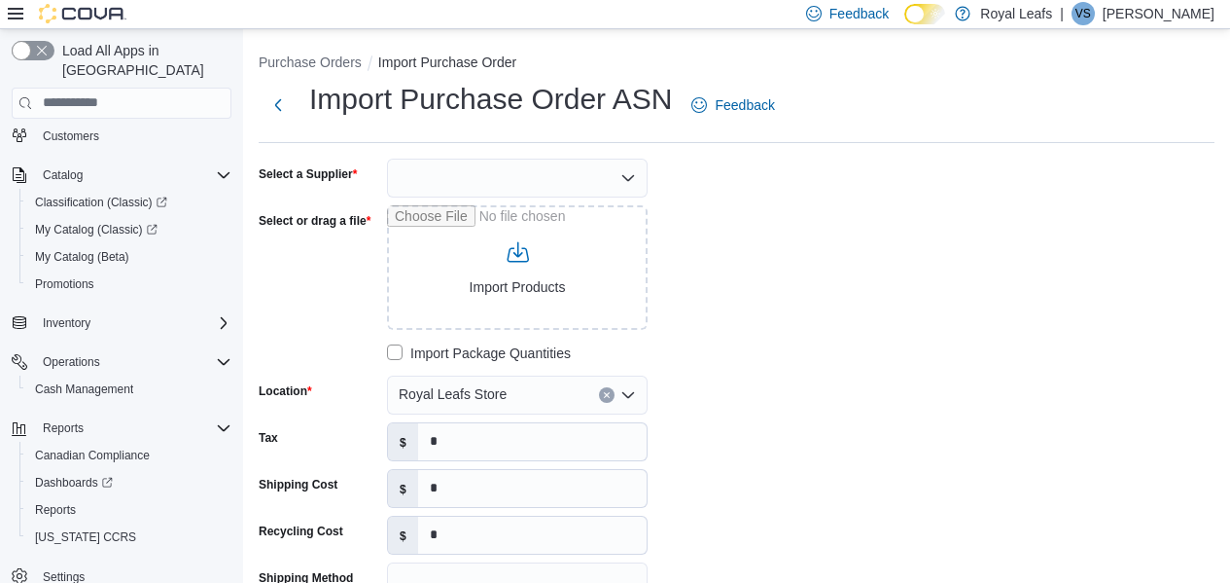
click at [612, 177] on div at bounding box center [517, 178] width 261 height 39
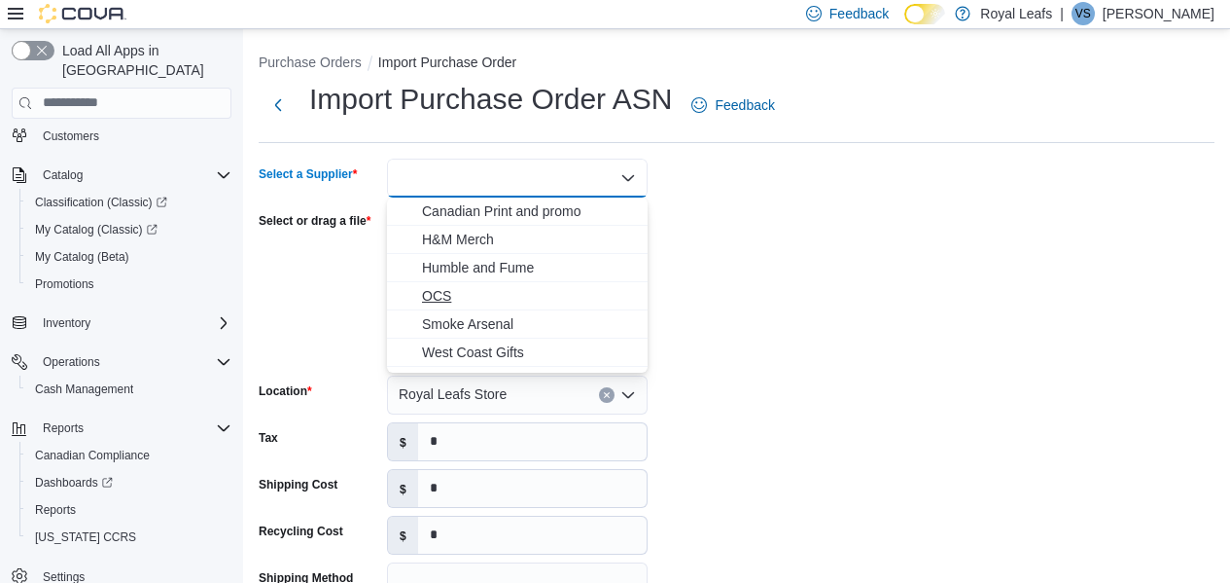
click at [520, 294] on span "OCS" at bounding box center [529, 295] width 214 height 19
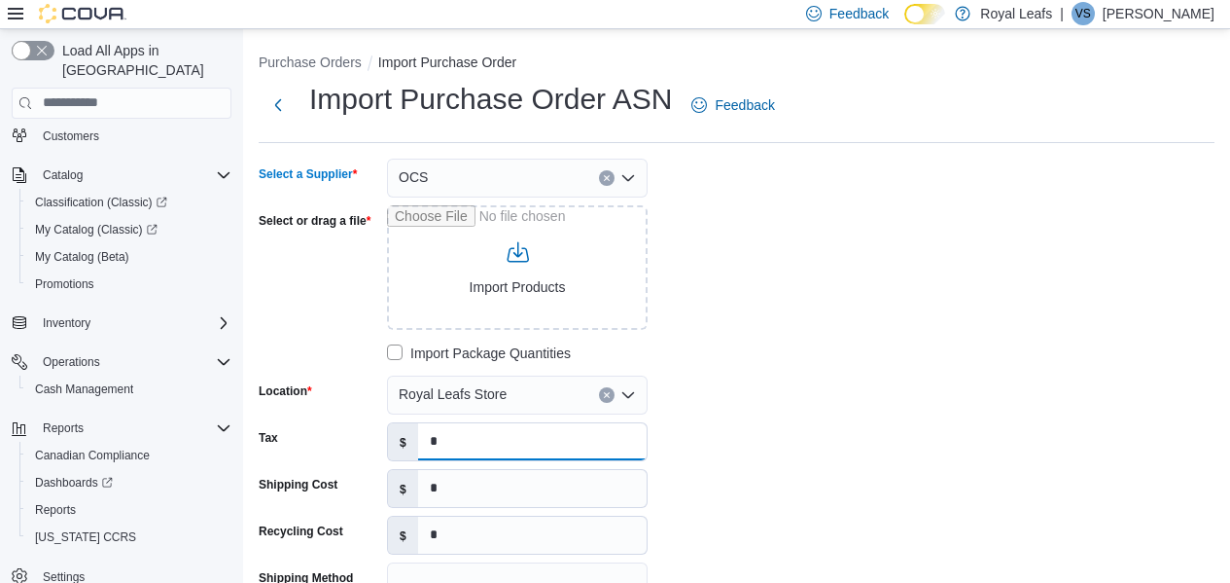
click at [502, 431] on input "*" at bounding box center [532, 441] width 229 height 37
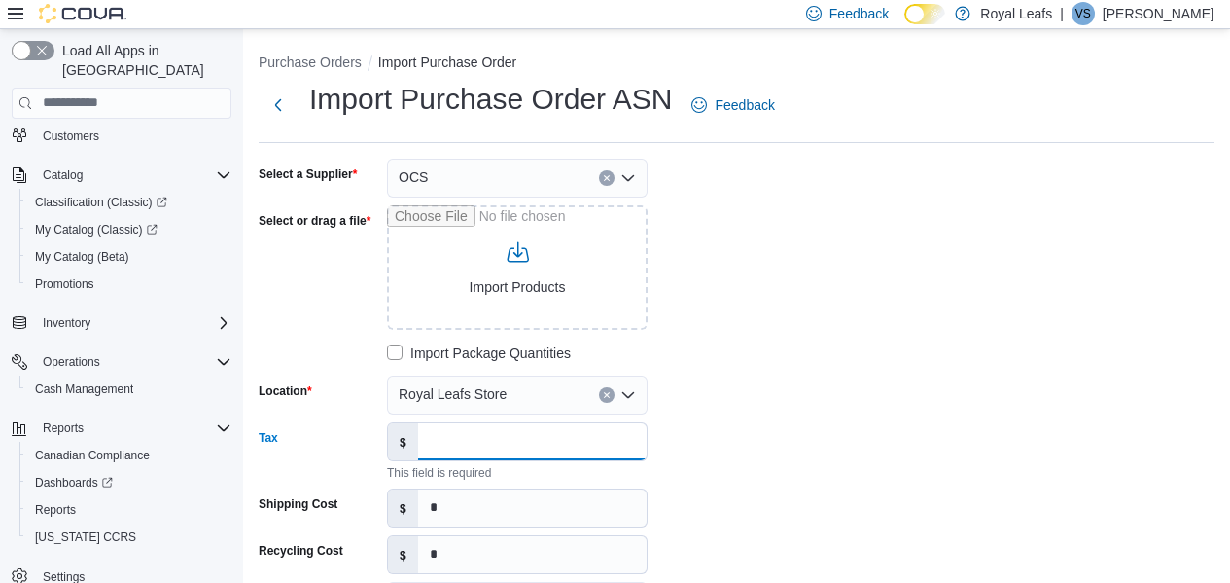
paste input "*****"
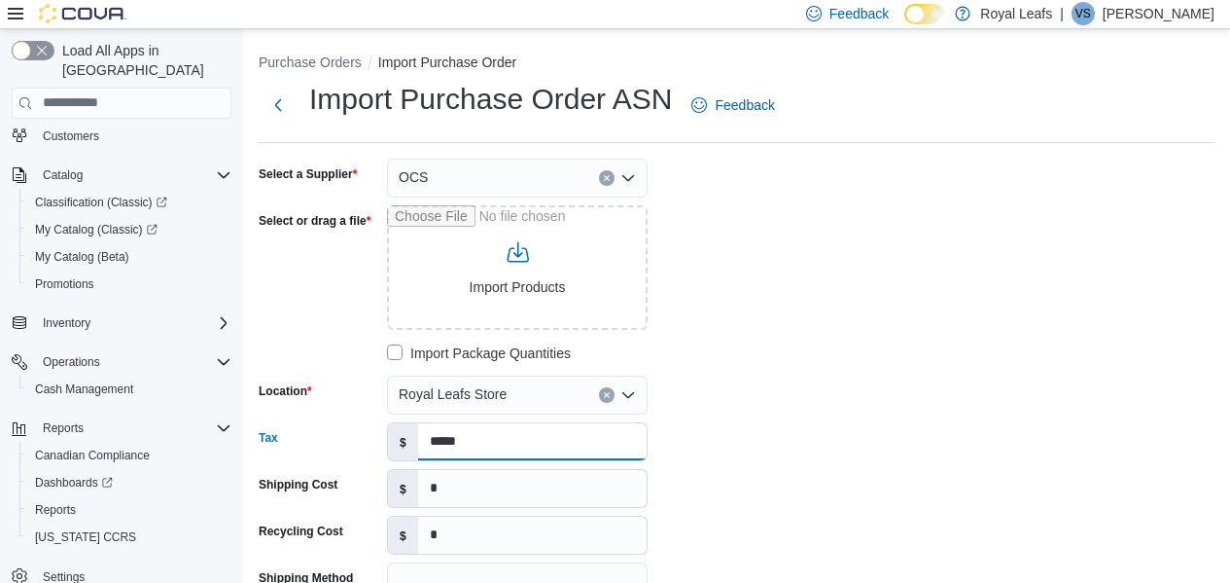
type input "*****"
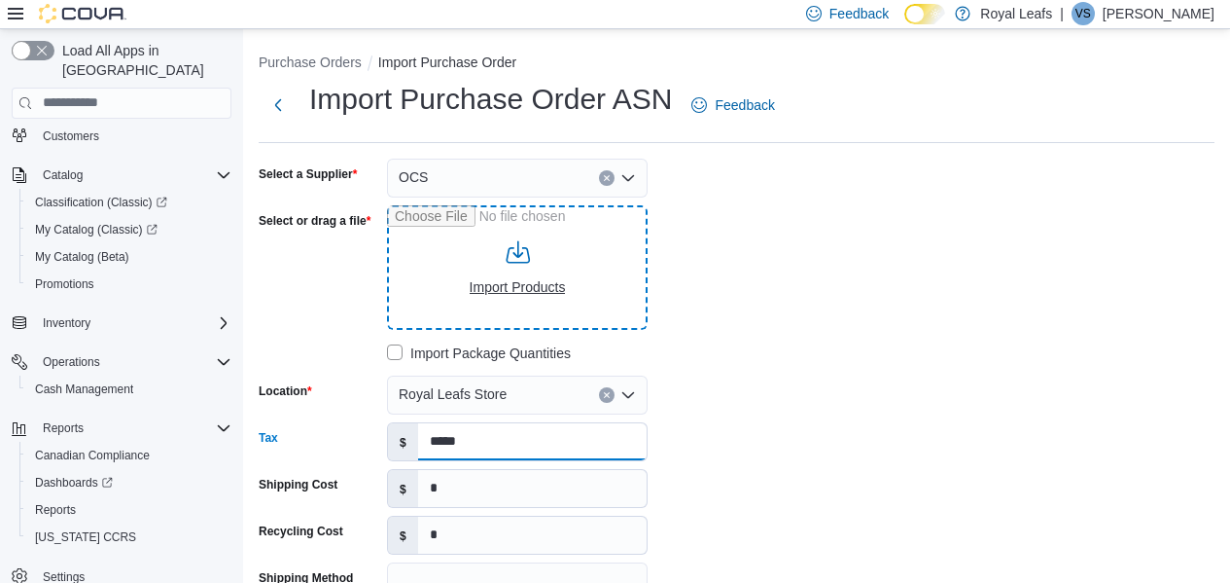
type input "**********"
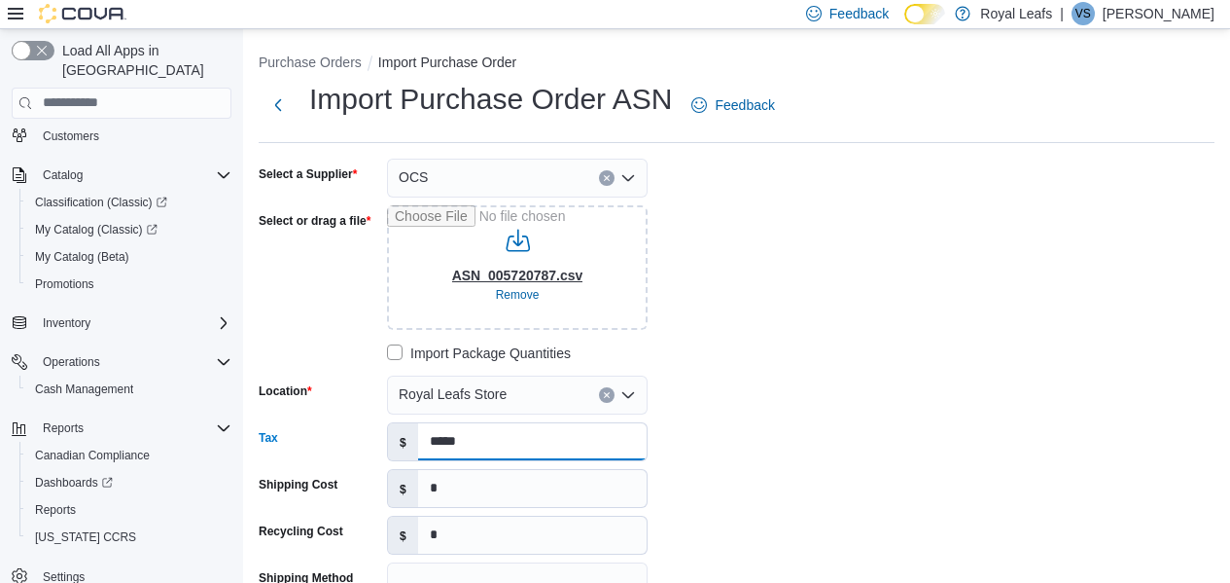
type input "**********"
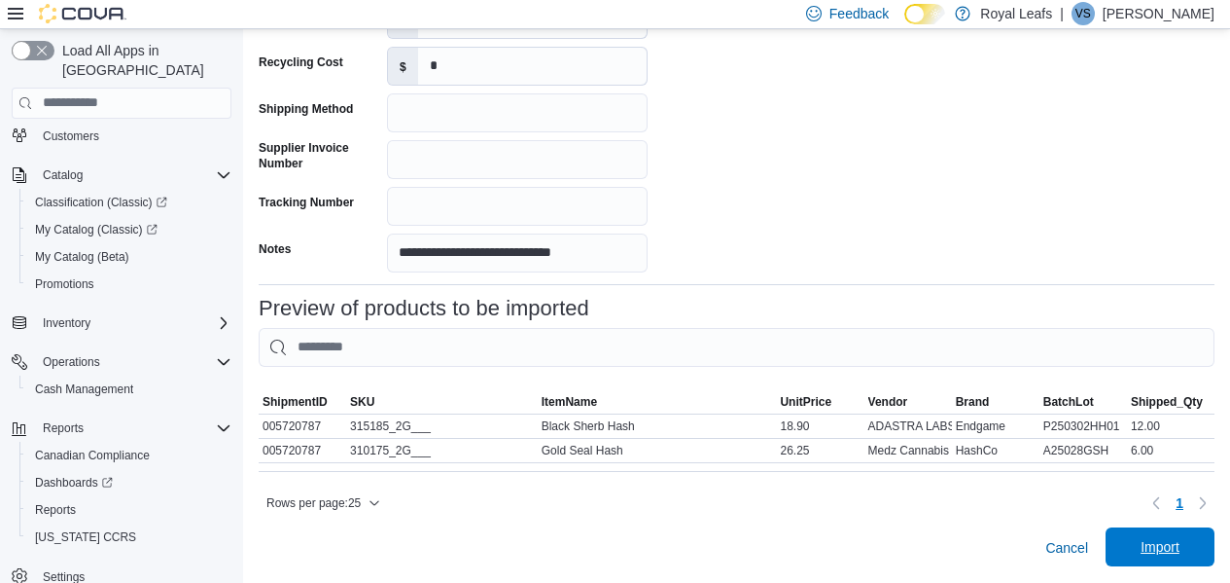
click at [1162, 533] on span "Import" at bounding box center [1161, 546] width 86 height 39
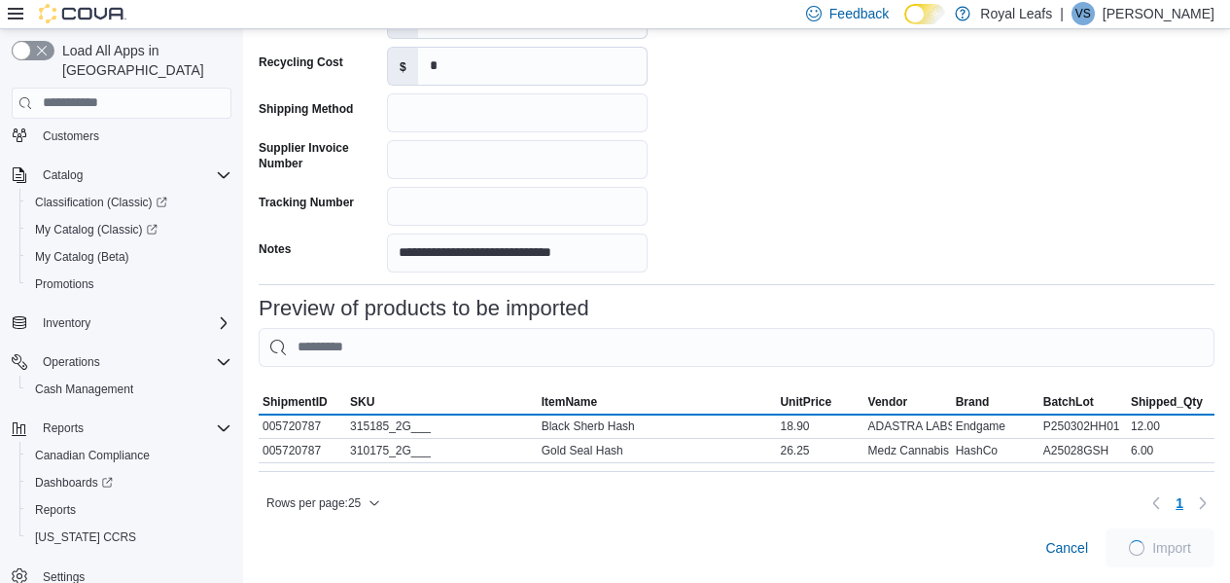
scroll to position [476, 0]
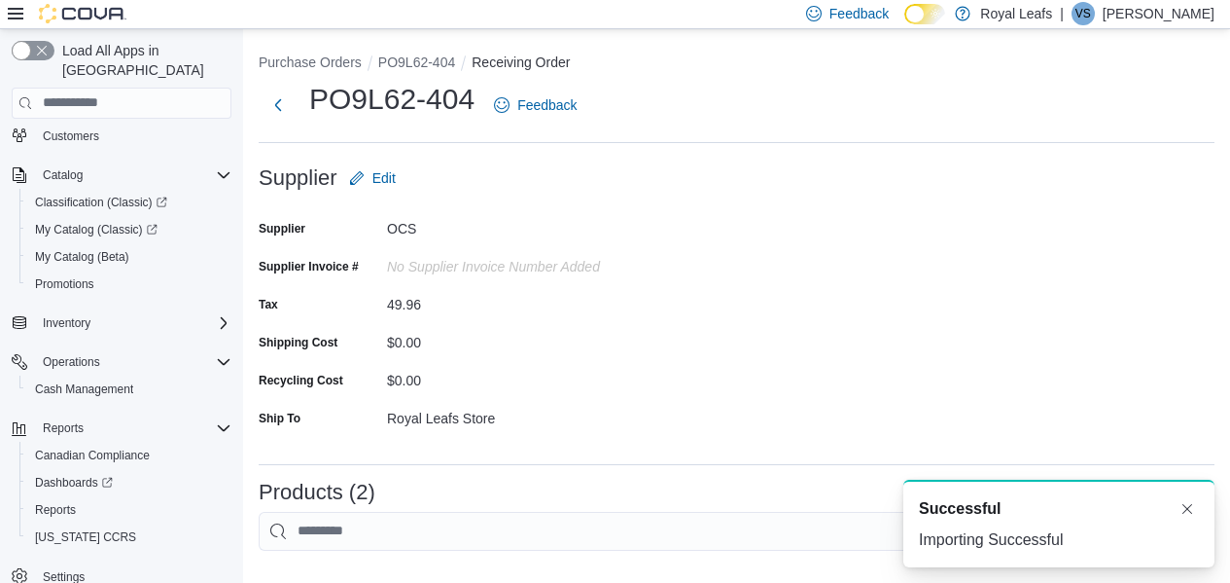
scroll to position [505, 0]
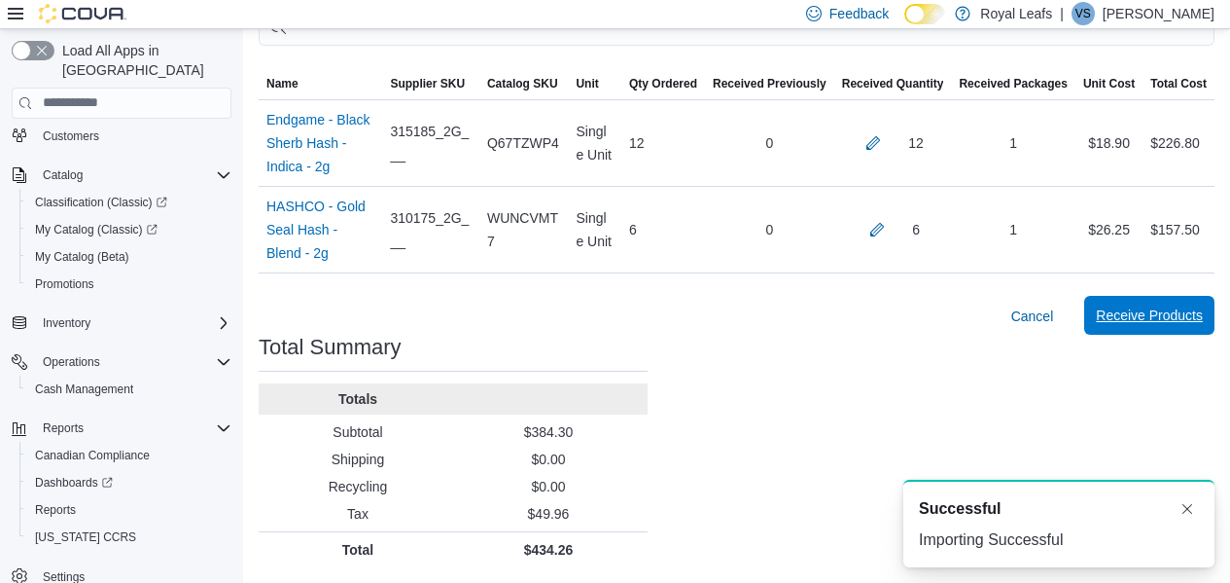
click at [1194, 320] on span "Receive Products" at bounding box center [1149, 314] width 107 height 19
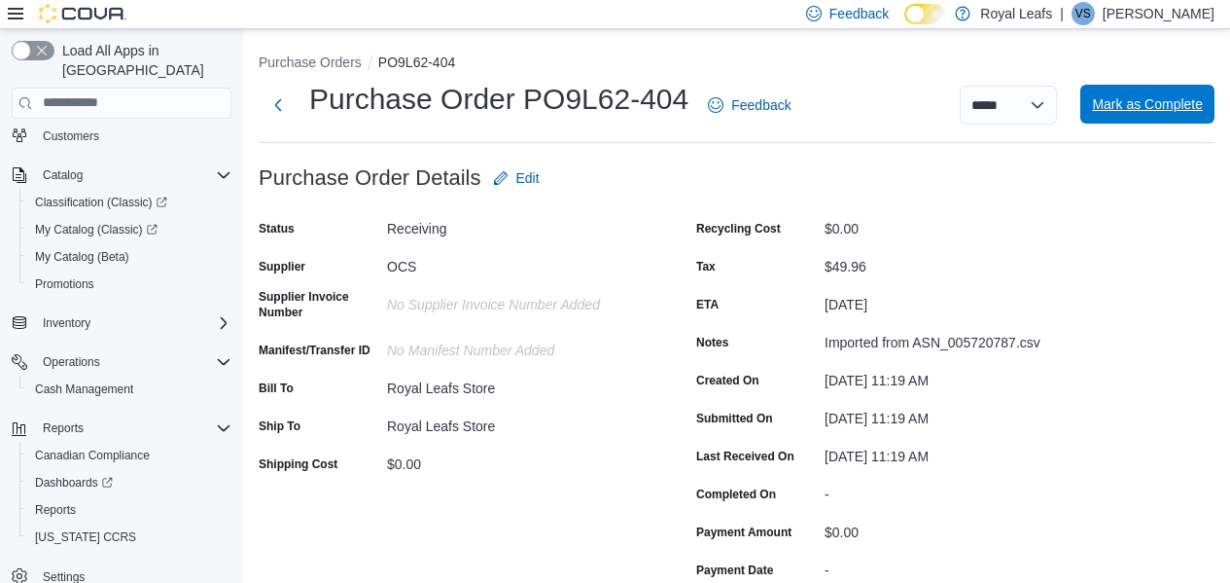
click at [1123, 117] on span "Mark as Complete" at bounding box center [1147, 104] width 111 height 39
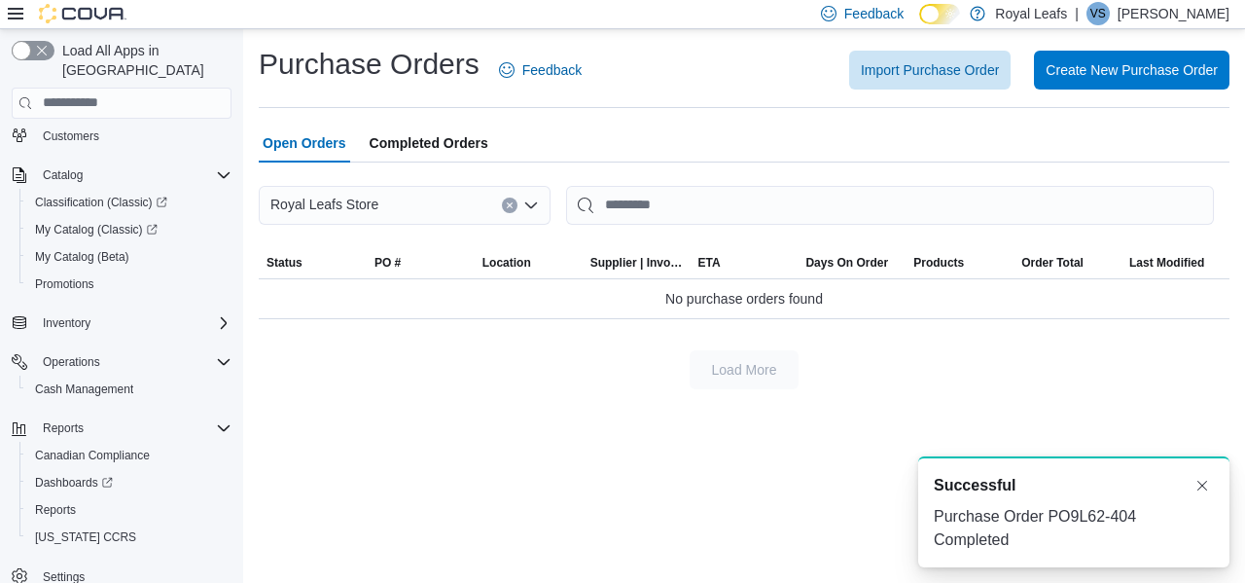
drag, startPoint x: 1044, startPoint y: 316, endPoint x: 733, endPoint y: 334, distance: 310.8
click at [733, 334] on div "Royal Leafs Store Sorting This table contains 0 rows. Status PO # Location Supp…" at bounding box center [744, 287] width 971 height 203
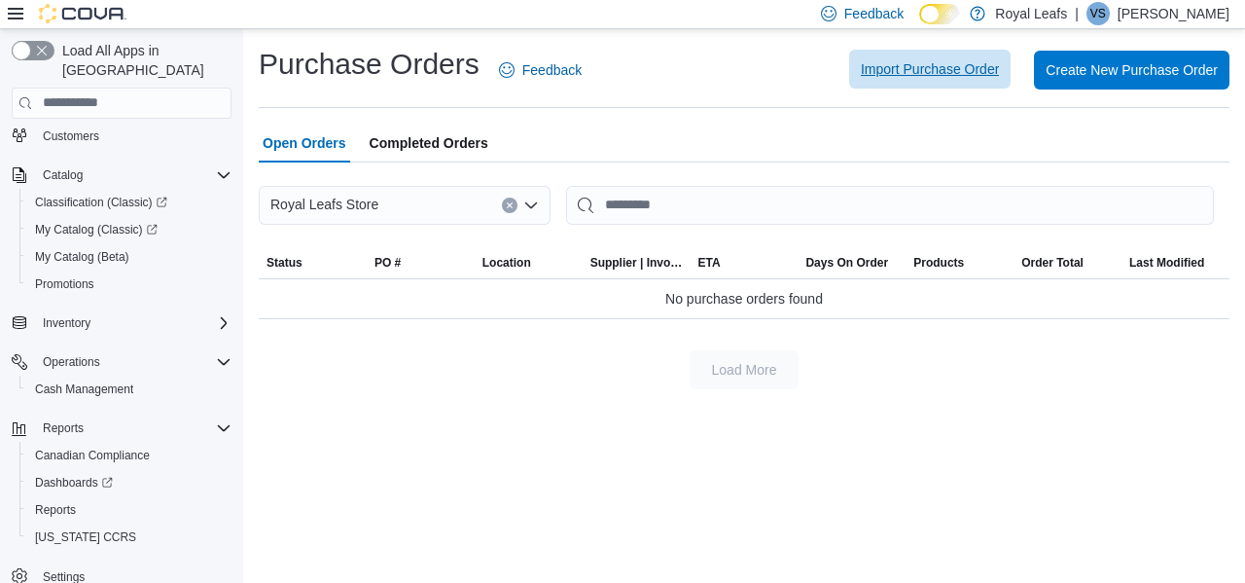
click at [913, 61] on span "Import Purchase Order" at bounding box center [930, 68] width 138 height 19
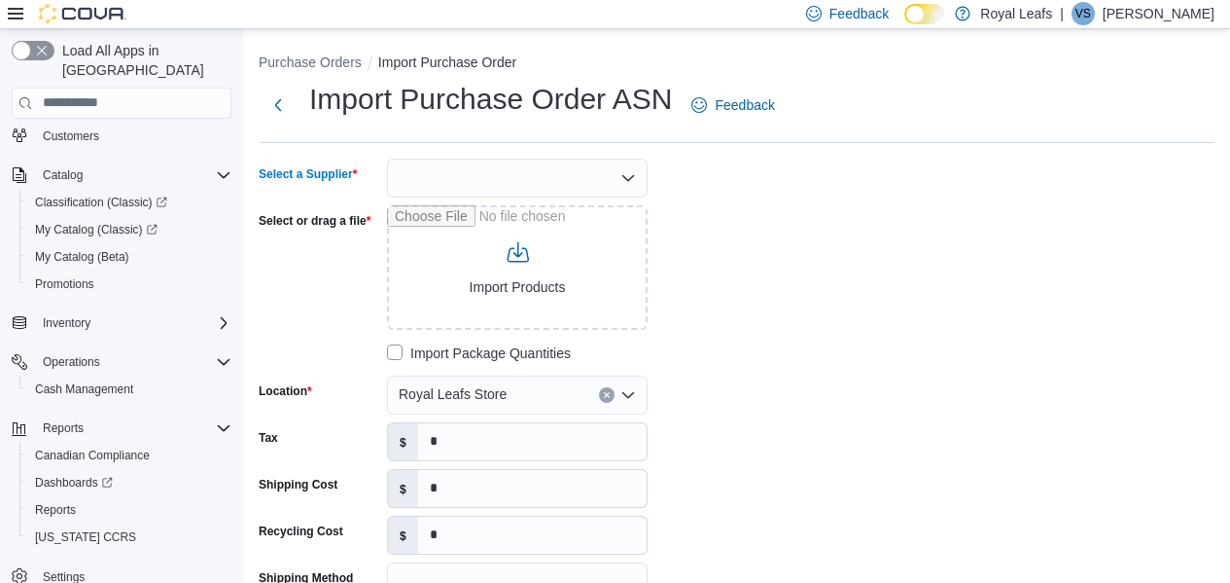
click at [542, 188] on div at bounding box center [517, 178] width 261 height 39
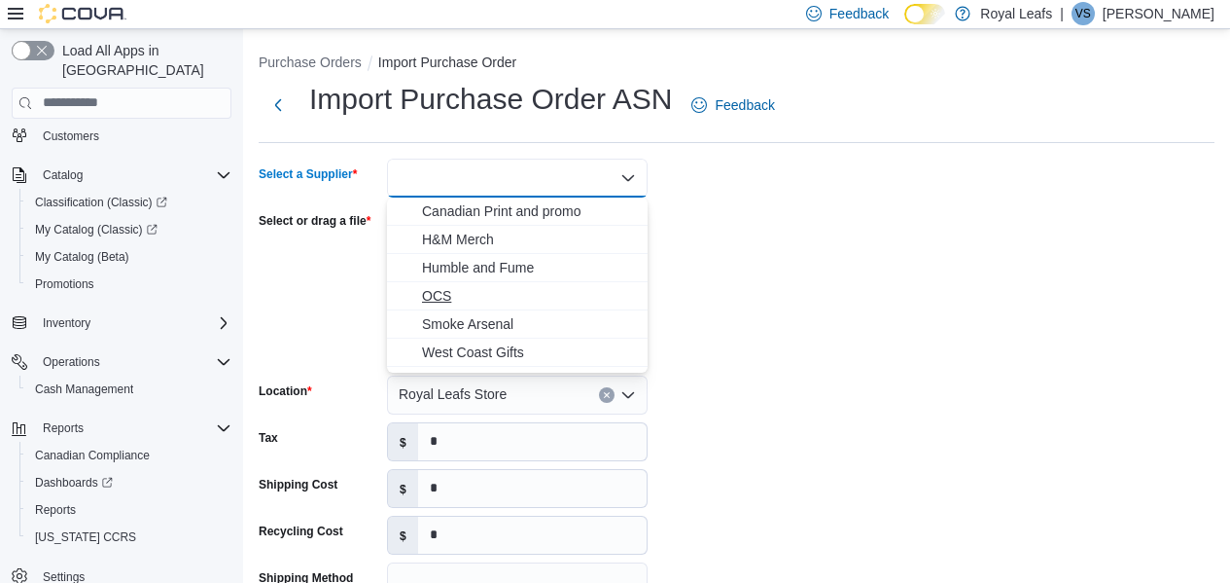
click at [516, 291] on span "OCS" at bounding box center [529, 295] width 214 height 19
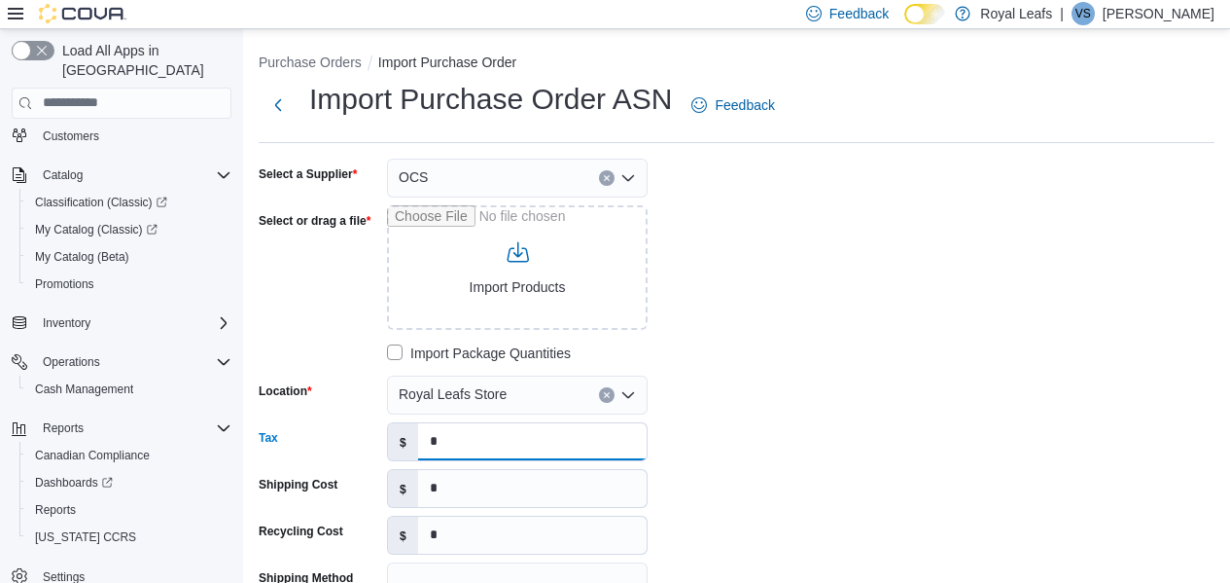
drag, startPoint x: 524, startPoint y: 440, endPoint x: 253, endPoint y: 462, distance: 272.3
click at [253, 462] on div "Purchase Orders Import Purchase Order Import Purchase Order ASN Feedback Select…" at bounding box center [736, 492] width 987 height 926
paste input "*****"
type input "******"
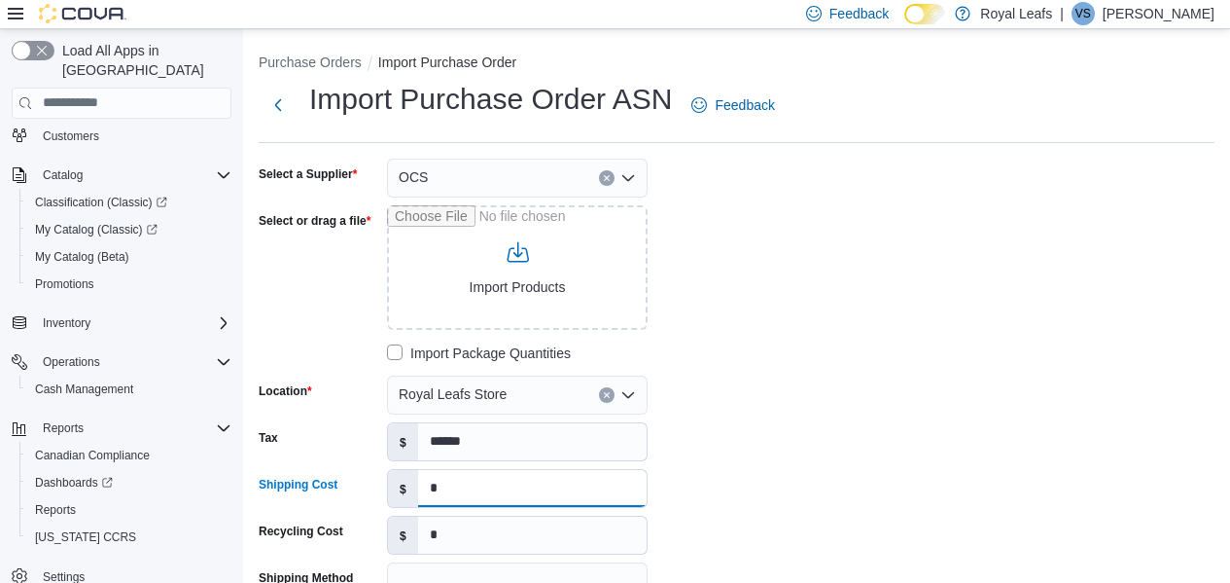
click at [489, 480] on input "*" at bounding box center [532, 488] width 229 height 37
type input "*"
type input "***"
click at [504, 550] on input "*" at bounding box center [532, 534] width 229 height 37
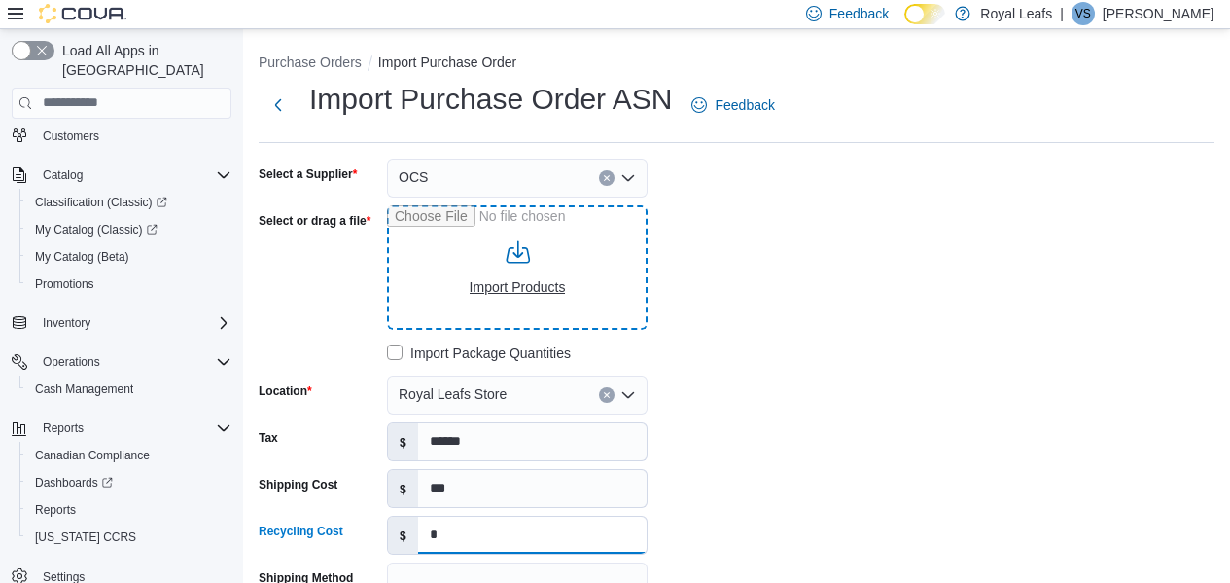
type input "**********"
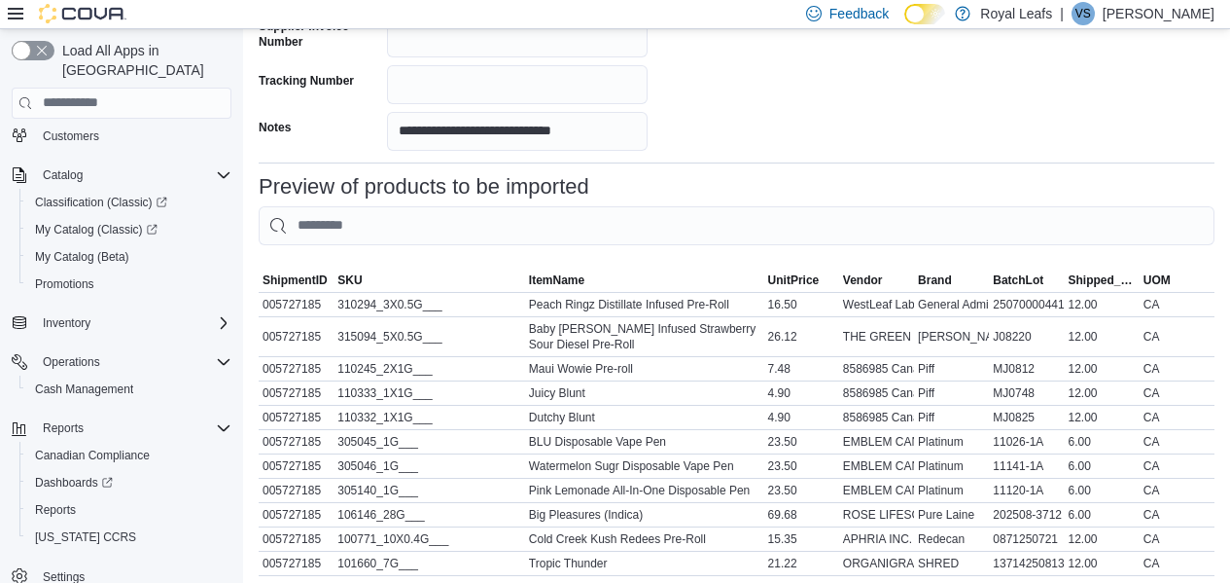
scroll to position [855, 0]
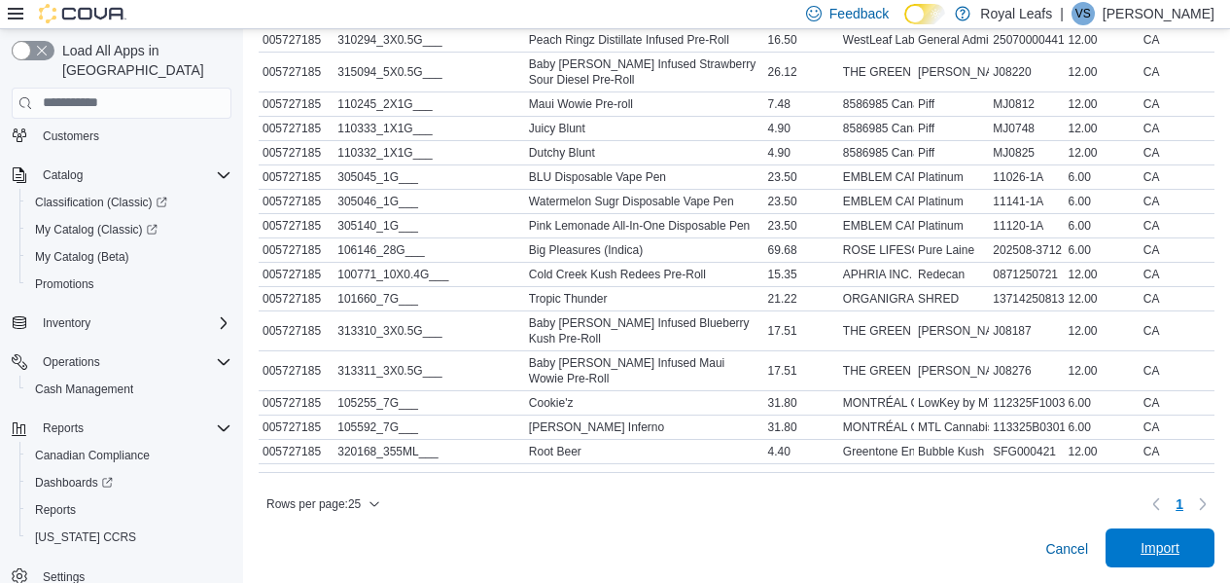
click at [1203, 553] on span "Import" at bounding box center [1161, 547] width 86 height 39
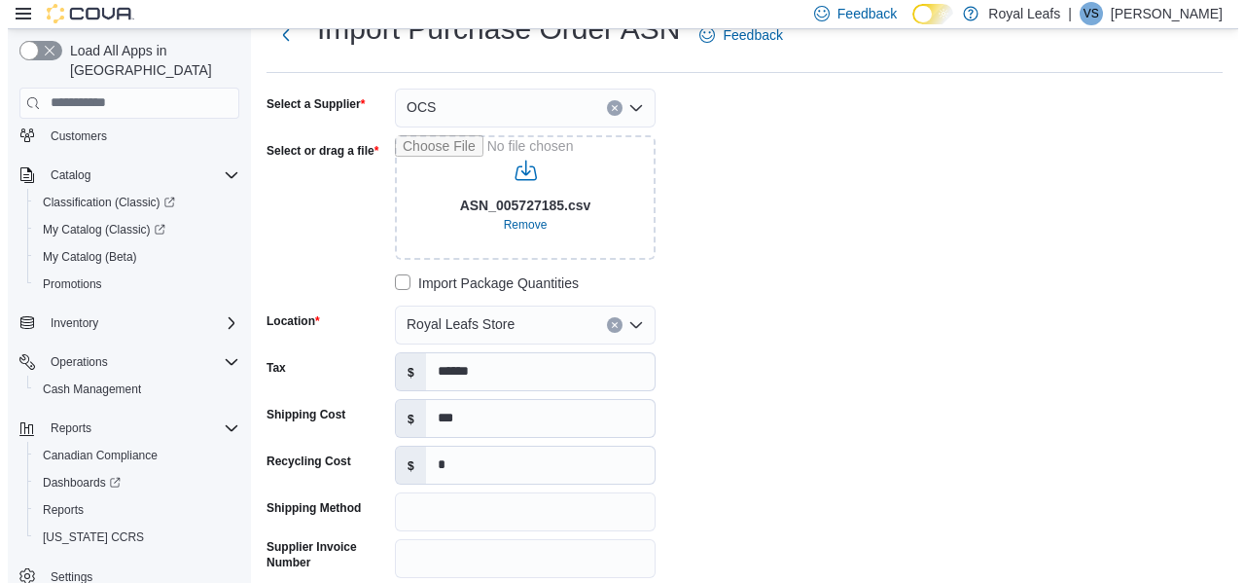
scroll to position [0, 0]
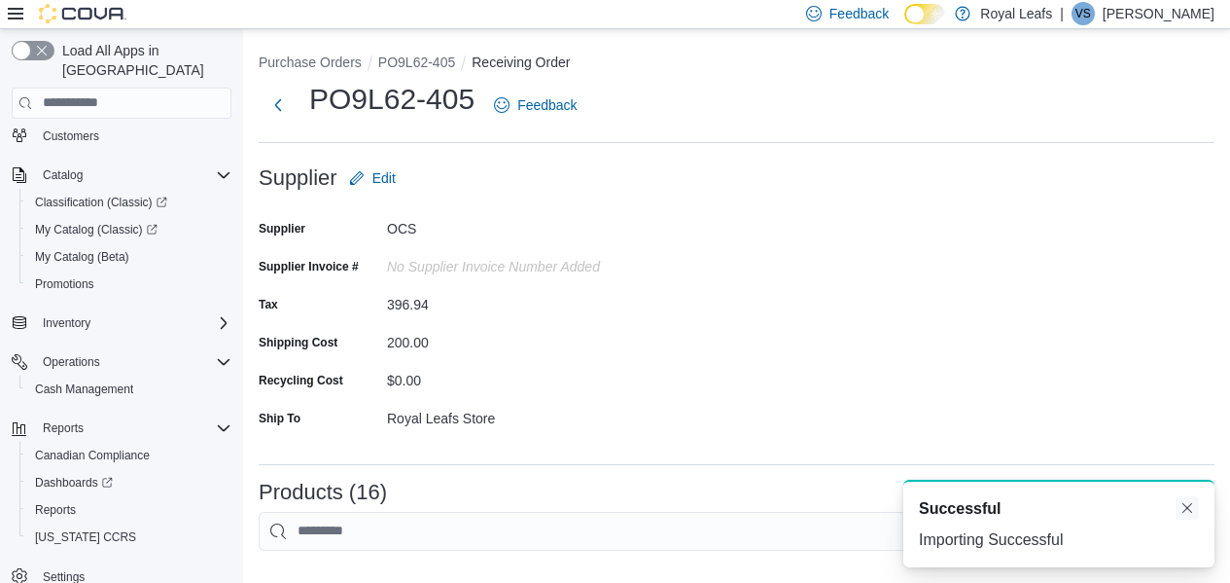
click at [1191, 515] on button "Dismiss toast" at bounding box center [1187, 507] width 23 height 23
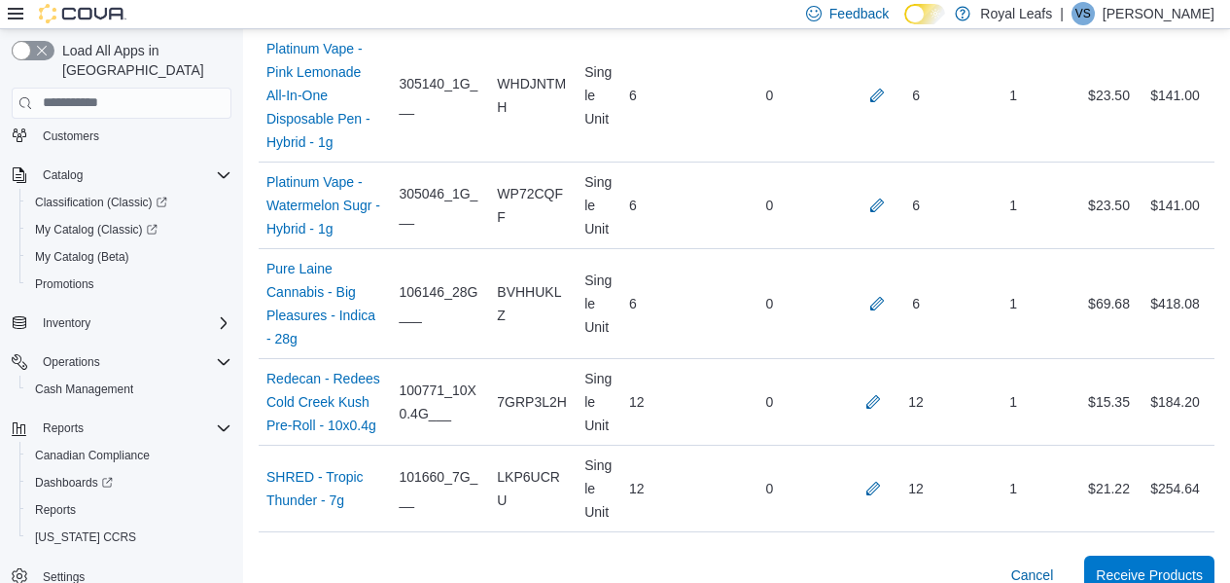
scroll to position [1923, 0]
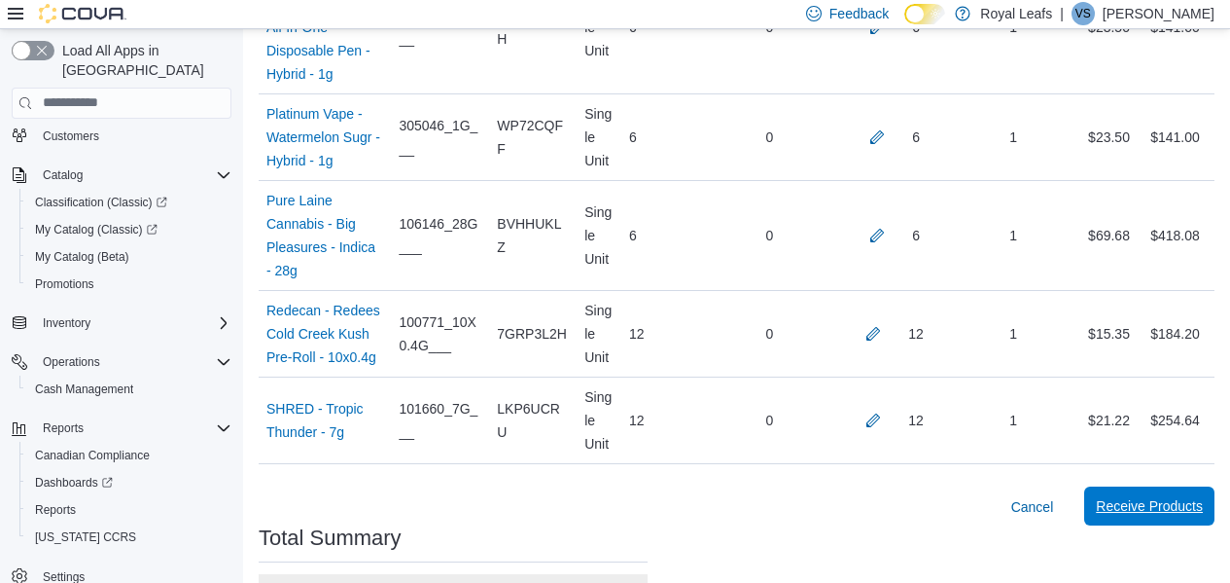
click at [1174, 496] on span "Receive Products" at bounding box center [1149, 505] width 107 height 19
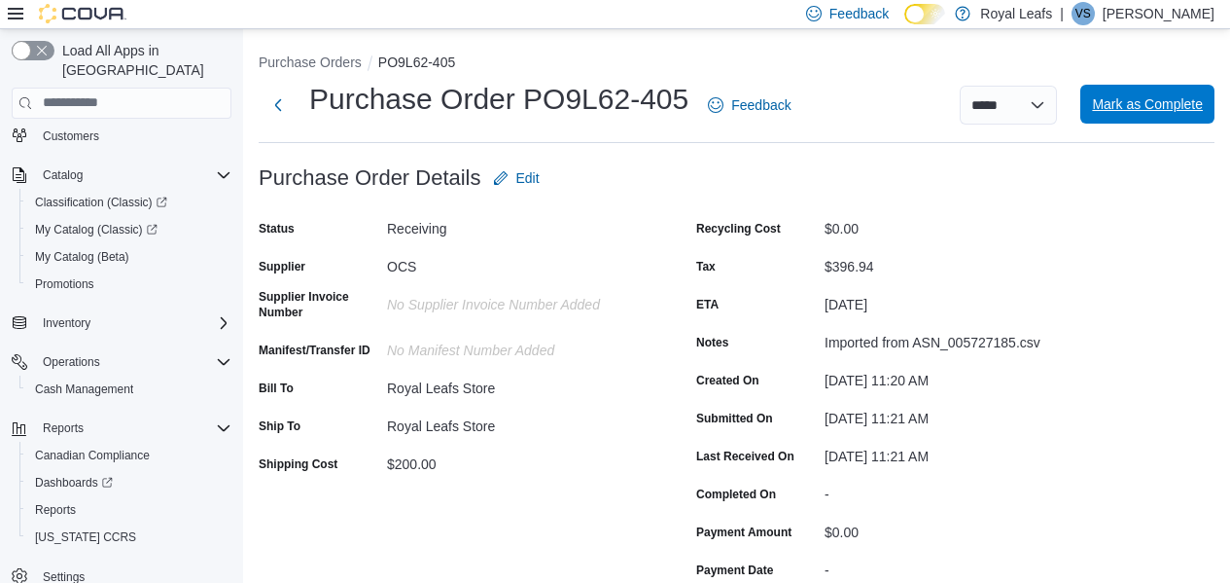
click at [1147, 107] on span "Mark as Complete" at bounding box center [1147, 103] width 111 height 19
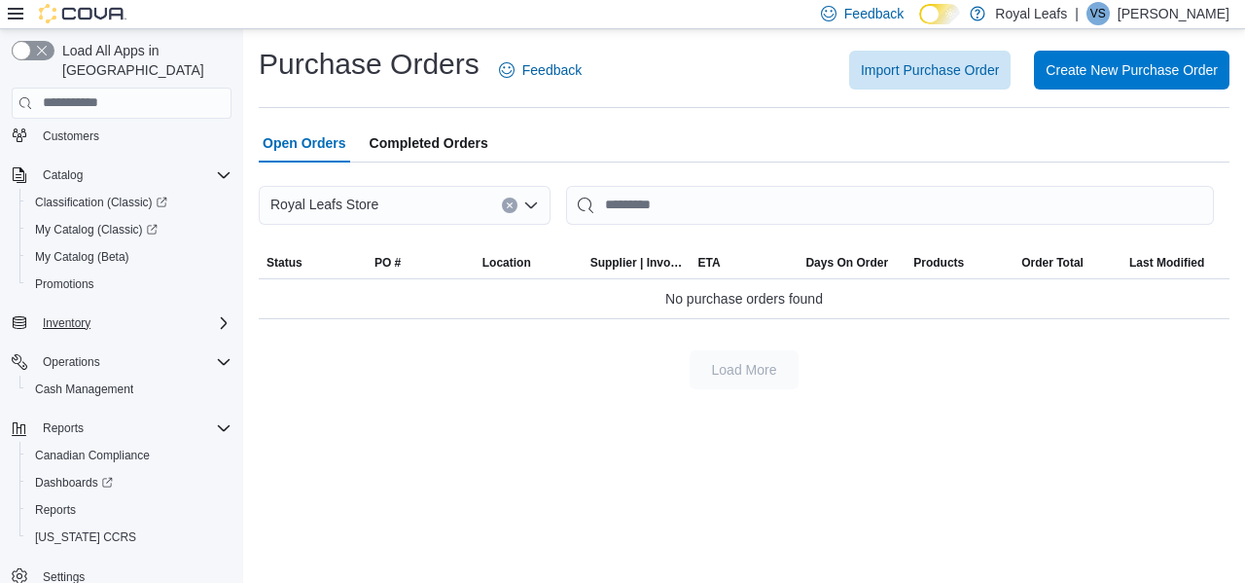
click at [133, 311] on div "Inventory" at bounding box center [133, 322] width 196 height 23
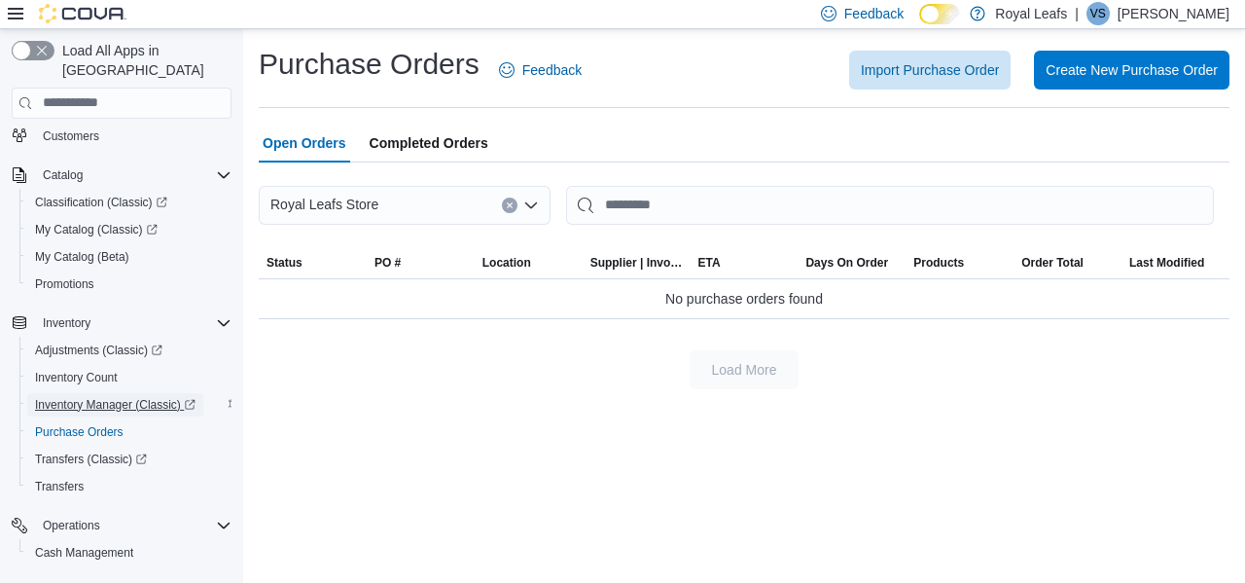
click at [110, 397] on span "Inventory Manager (Classic)" at bounding box center [115, 405] width 160 height 16
